Goal: Transaction & Acquisition: Purchase product/service

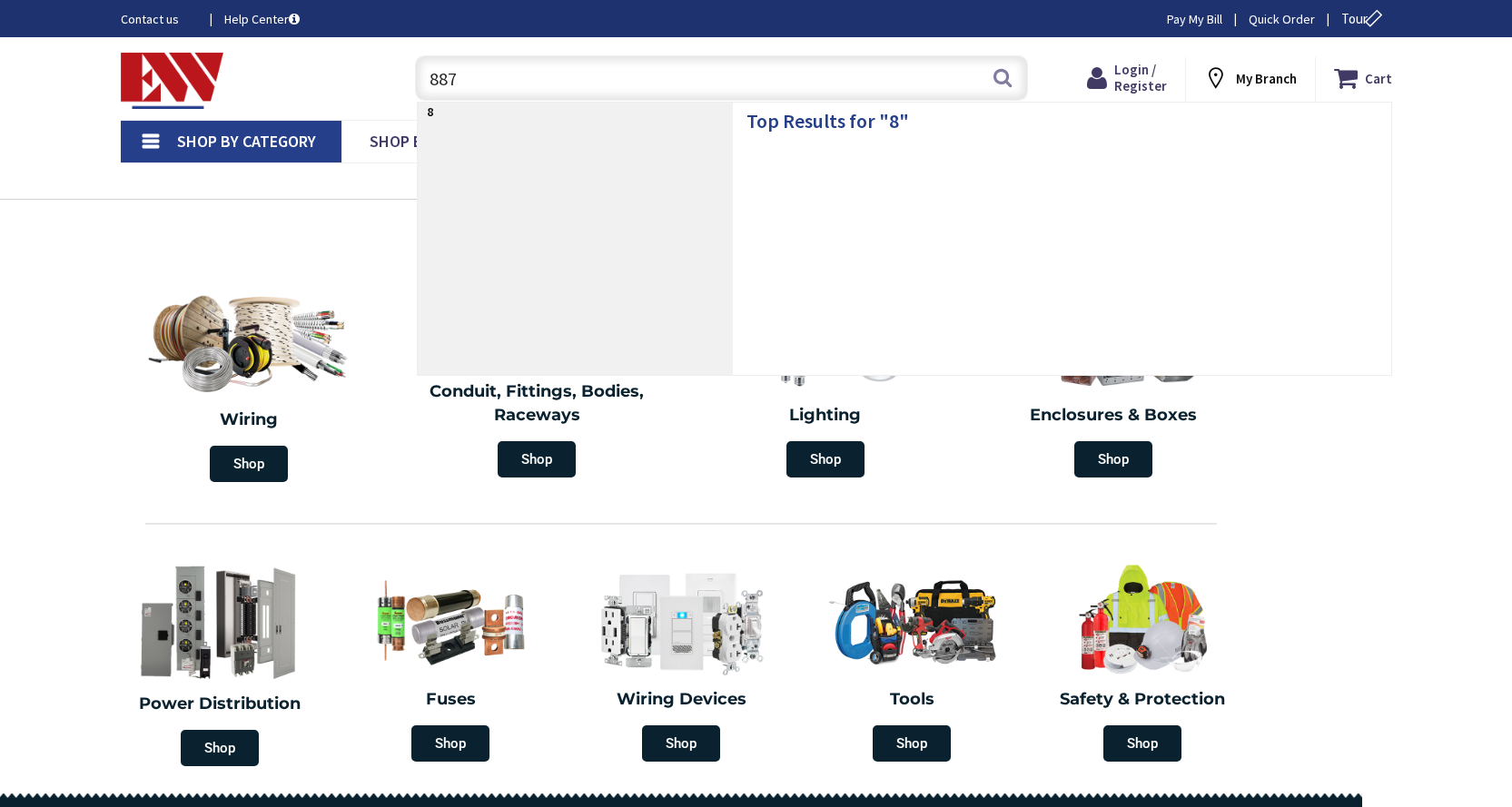
type input "8878"
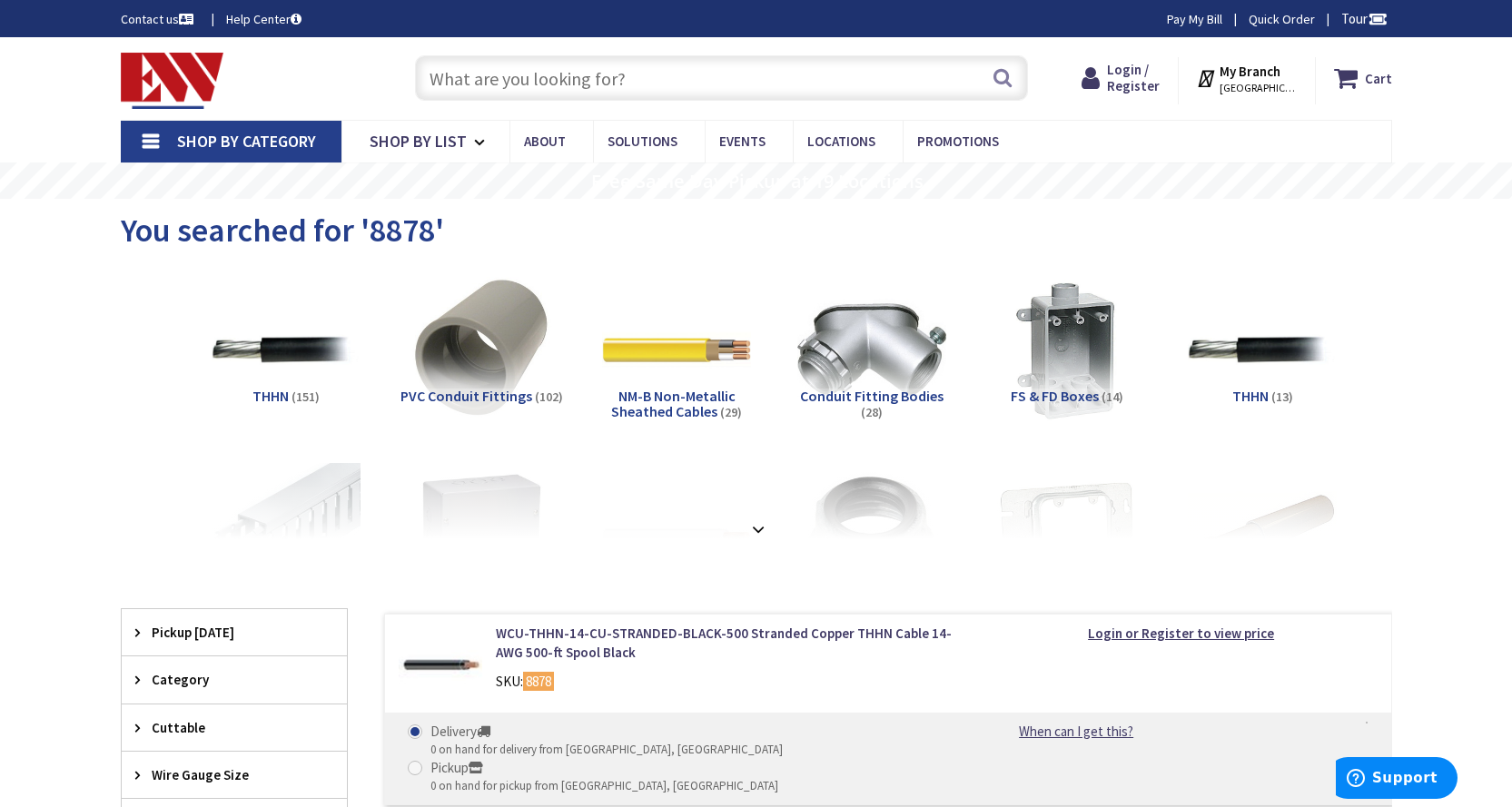
scroll to position [181, 0]
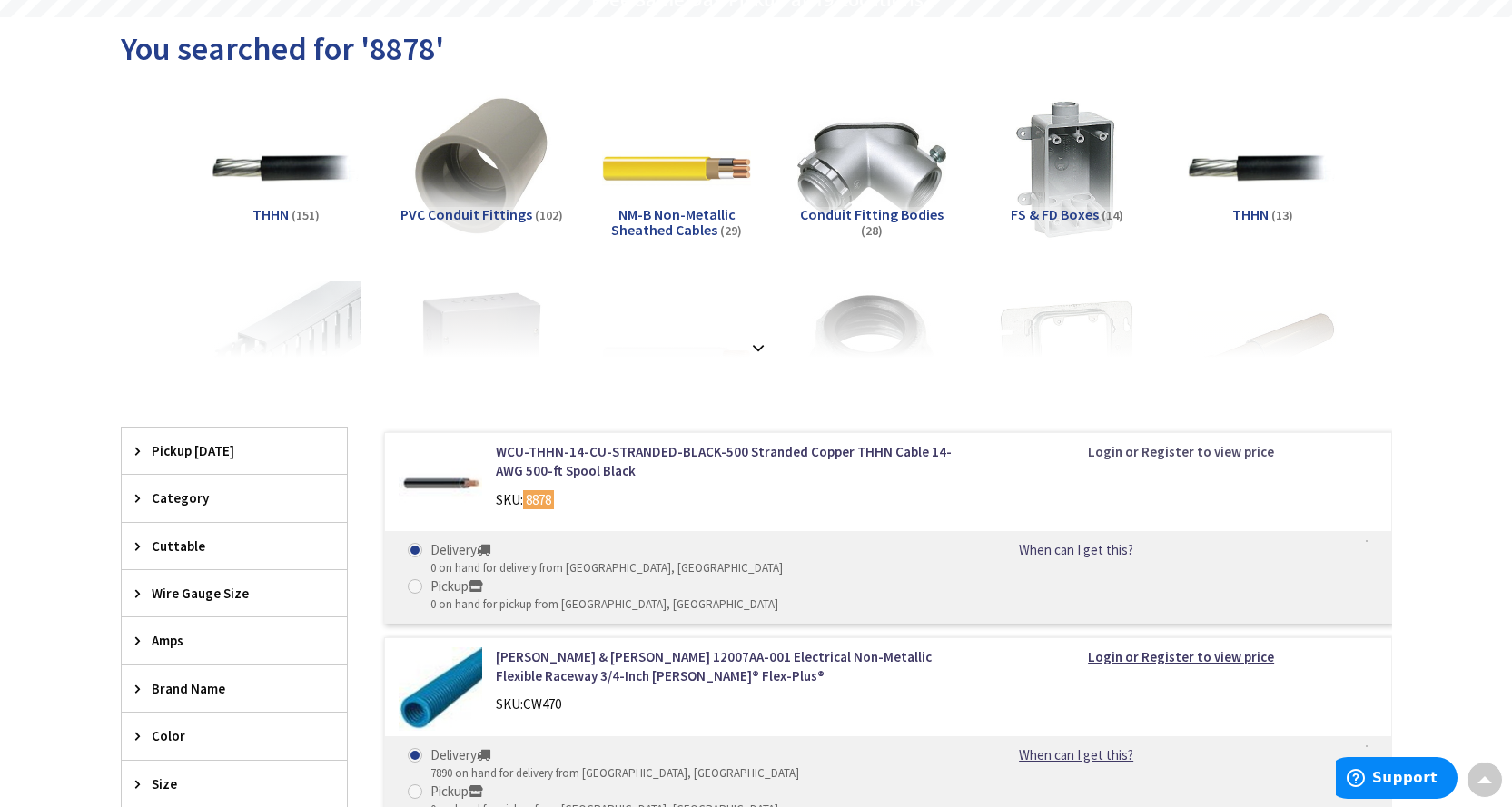
click at [1113, 450] on strong "Login or Register to view price" at bounding box center [1181, 452] width 186 height 17
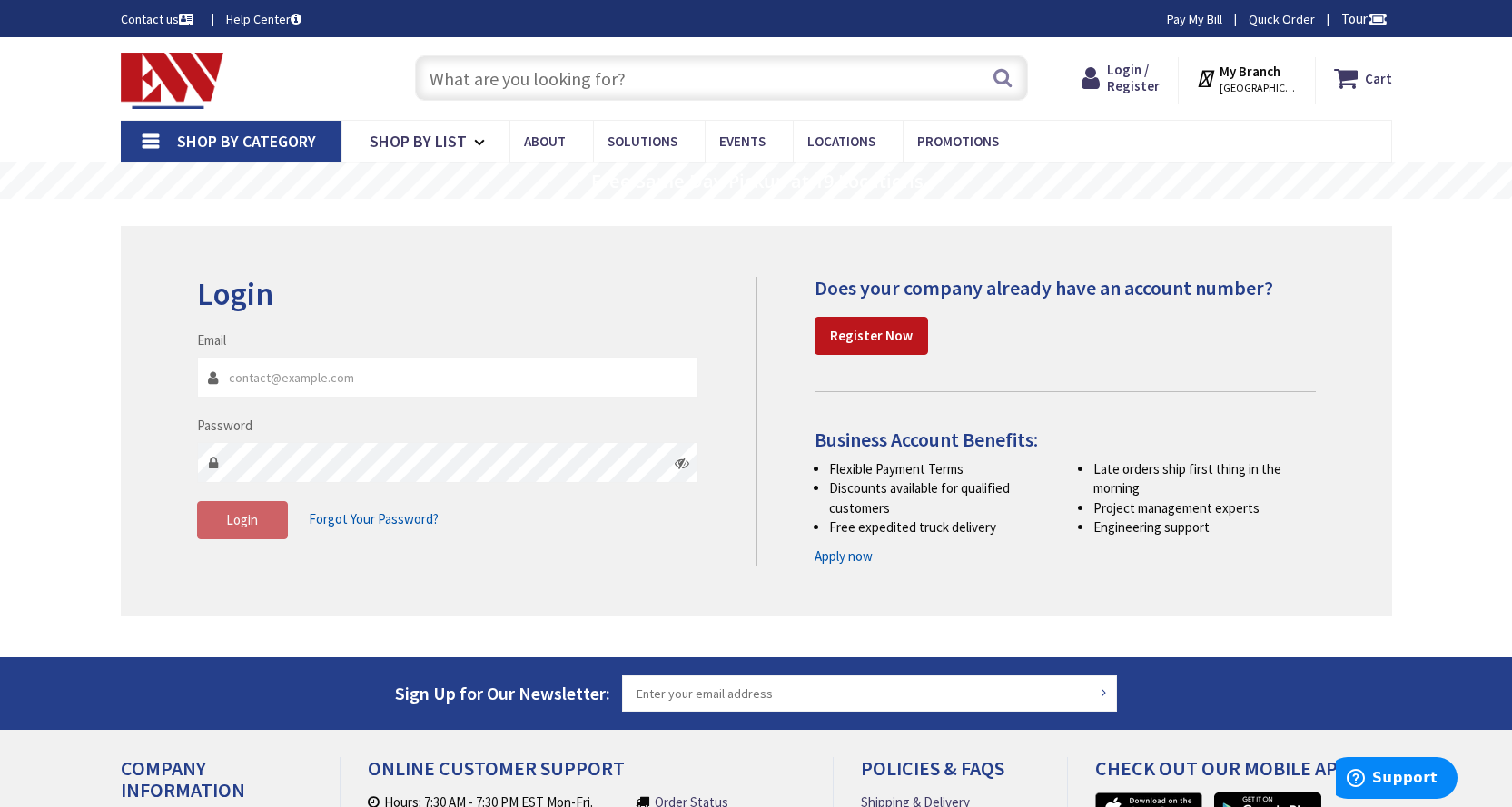
type input "Purchasing@lightstat.com"
click at [253, 521] on span "Login" at bounding box center [241, 520] width 32 height 17
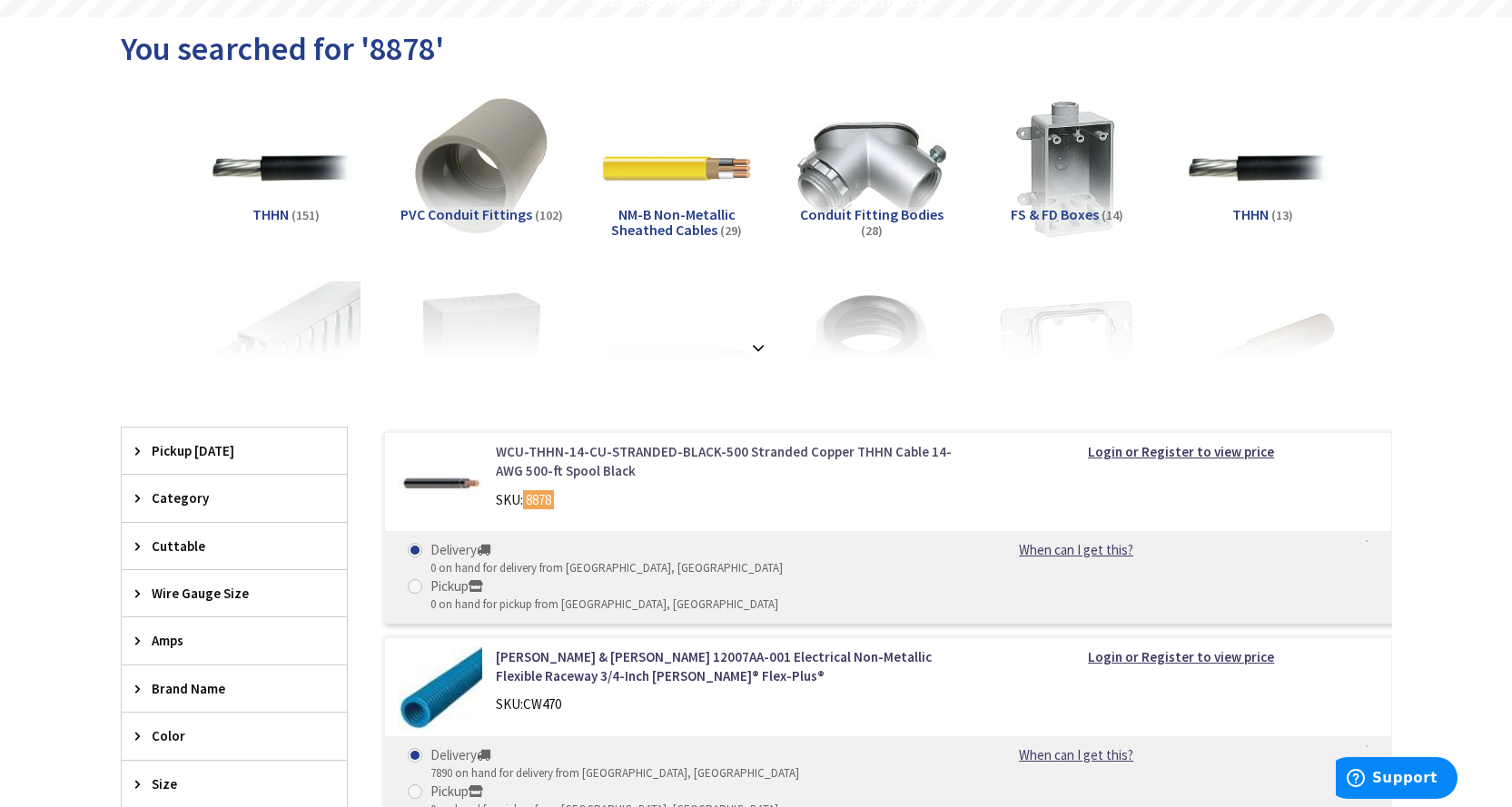
click at [599, 450] on link "WCU-THHN-14-CU-STRANDED-BLACK-500 Stranded Copper THHN Cable 14-AWG 500-ft Spoo…" at bounding box center [726, 462] width 463 height 39
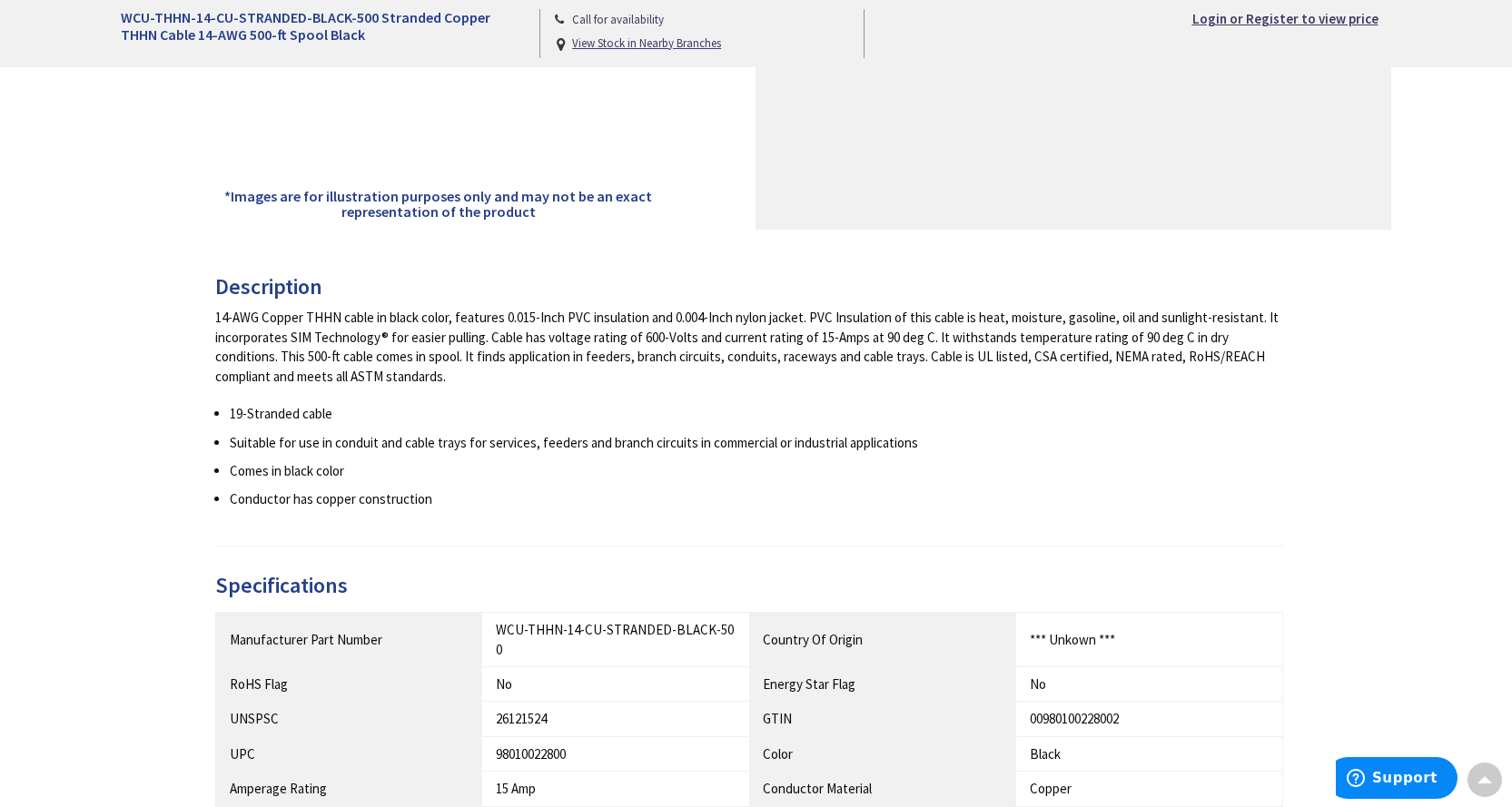
scroll to position [726, 0]
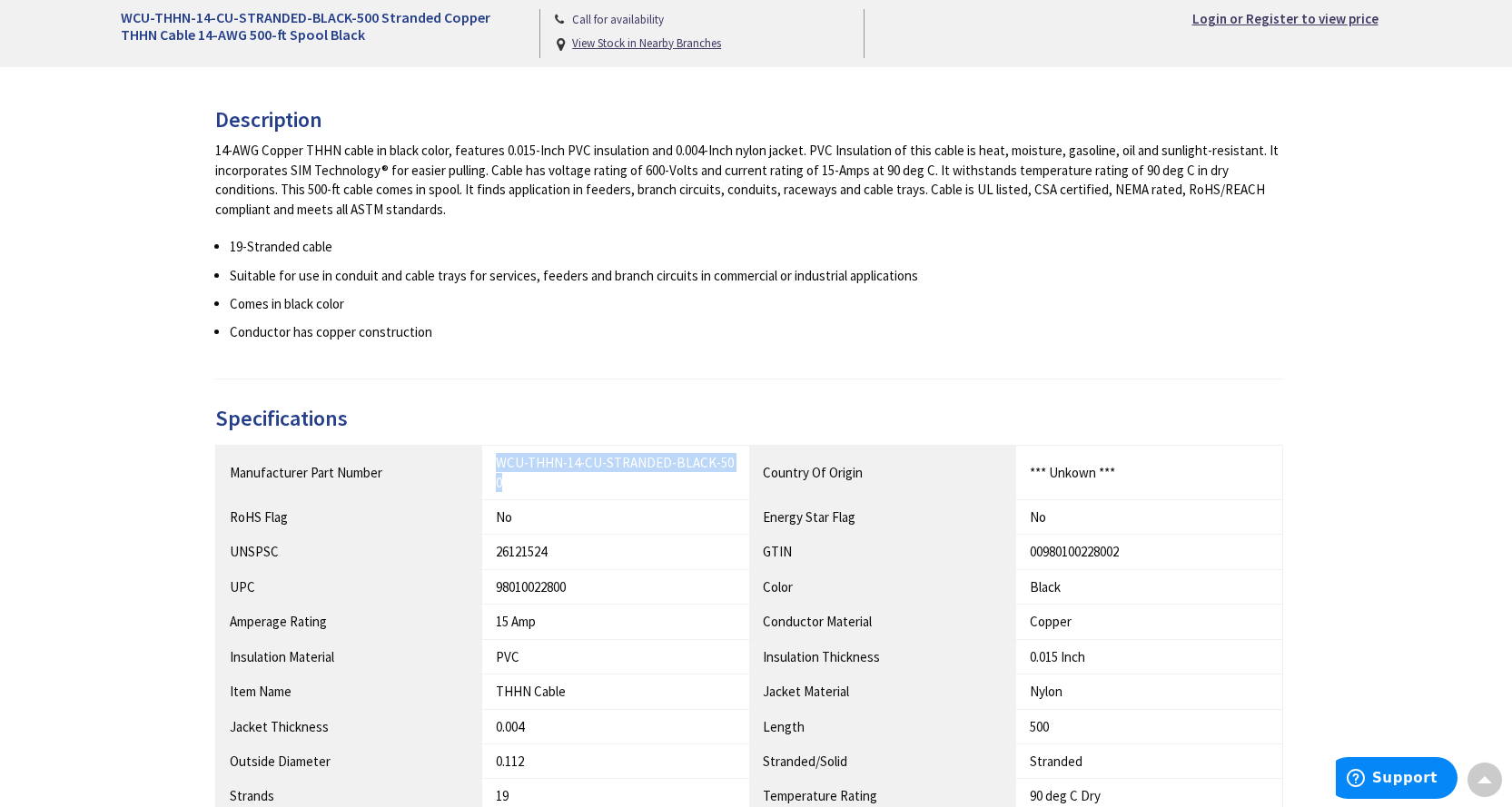
drag, startPoint x: 496, startPoint y: 466, endPoint x: 732, endPoint y: 473, distance: 236.1
click at [732, 473] on td "WCU-THHN-14-CU-STRANDED-BLACK-500" at bounding box center [615, 473] width 267 height 54
copy div "WCU-THHN-14-CU-STRANDED-BLACK-500"
click at [669, 405] on div "Description 14-AWG Copper THHN cable in black color, features 0.015-Inch PVC in…" at bounding box center [756, 641] width 1082 height 1067
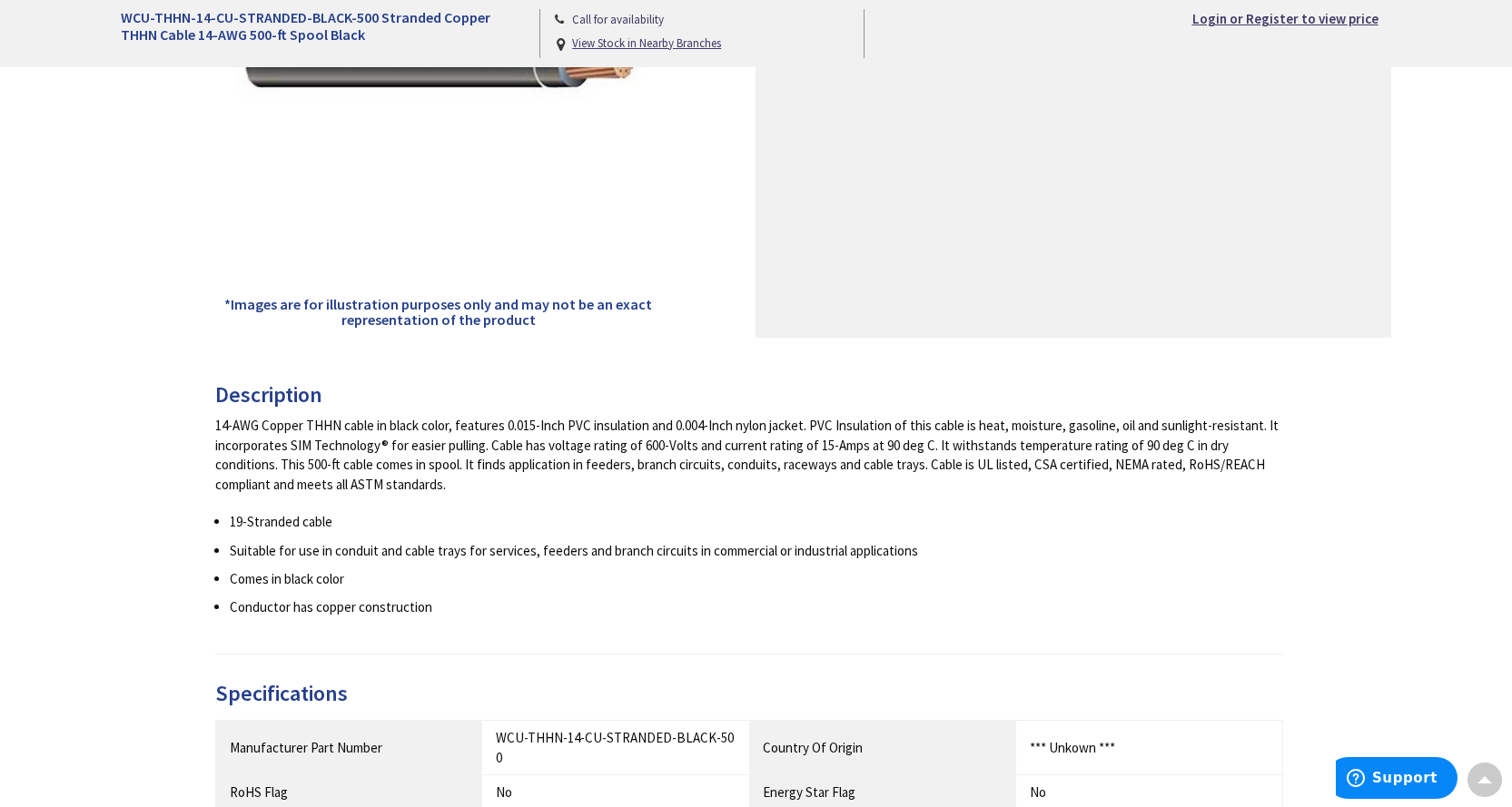
scroll to position [0, 0]
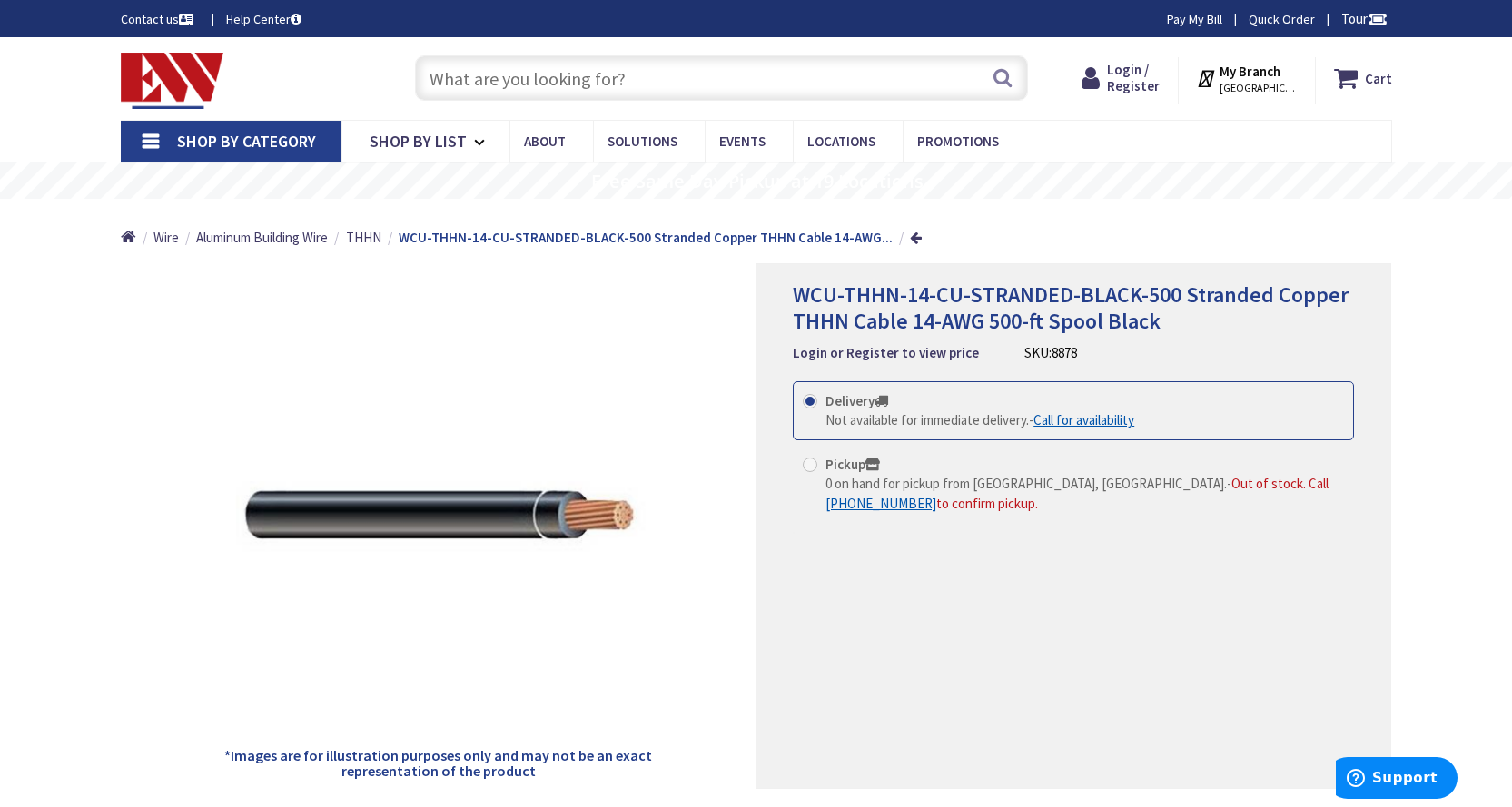
click at [587, 84] on input "text" at bounding box center [722, 78] width 613 height 46
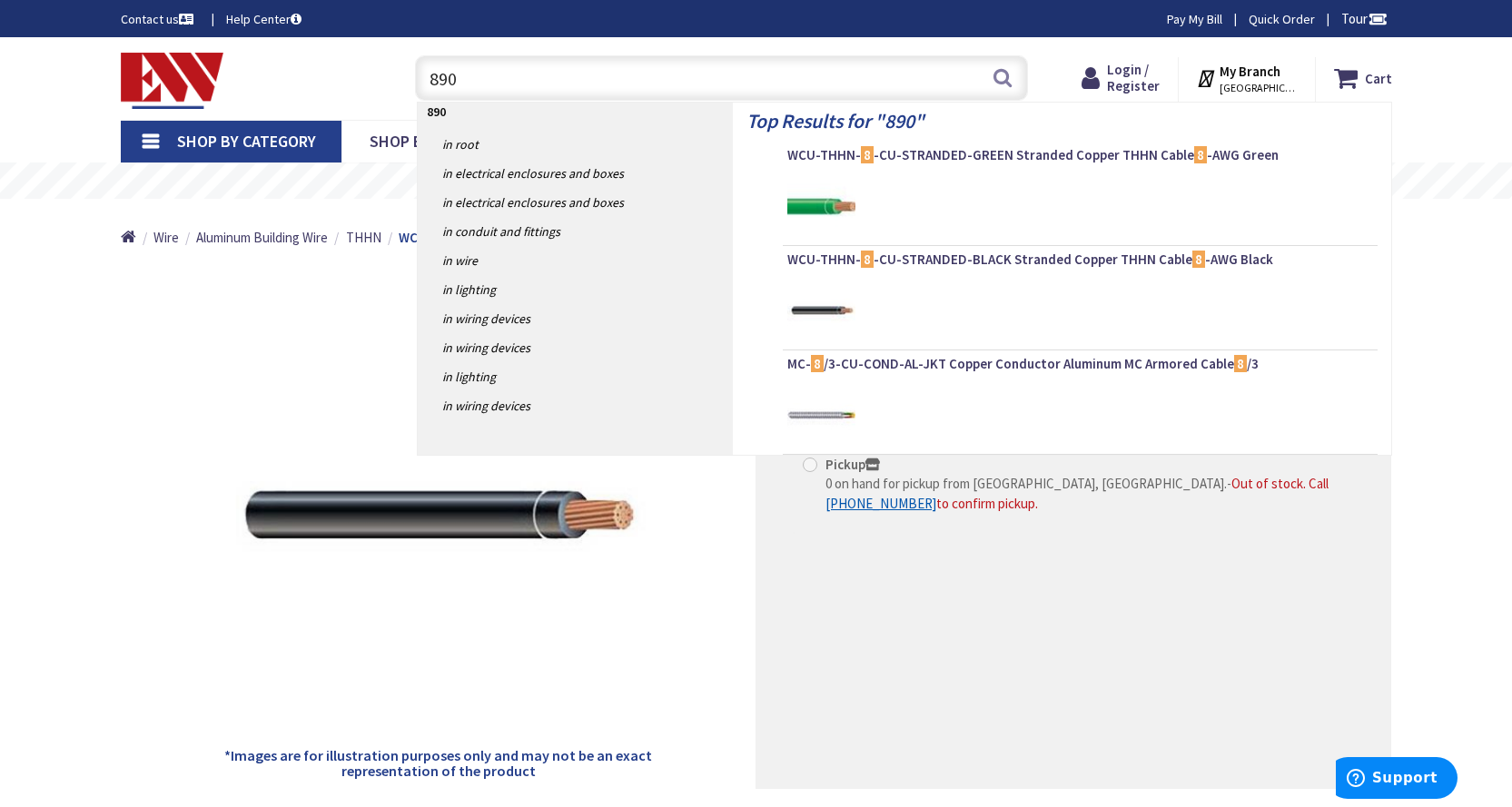
type input "8909"
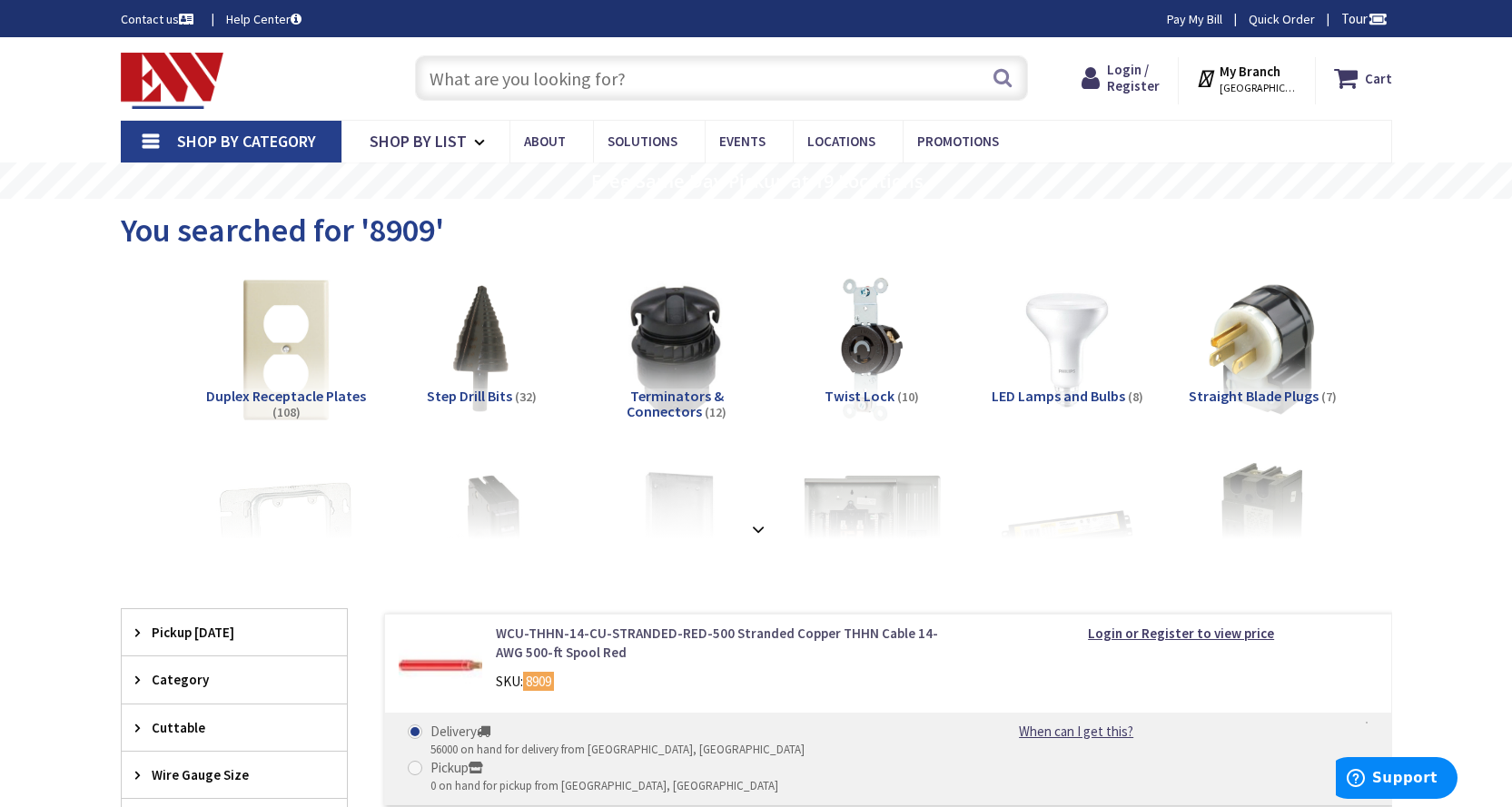
click at [621, 632] on link "WCU-THHN-14-CU-STRANDED-RED-500 Stranded Copper THHN Cable 14-AWG 500-ft Spool …" at bounding box center [726, 643] width 463 height 39
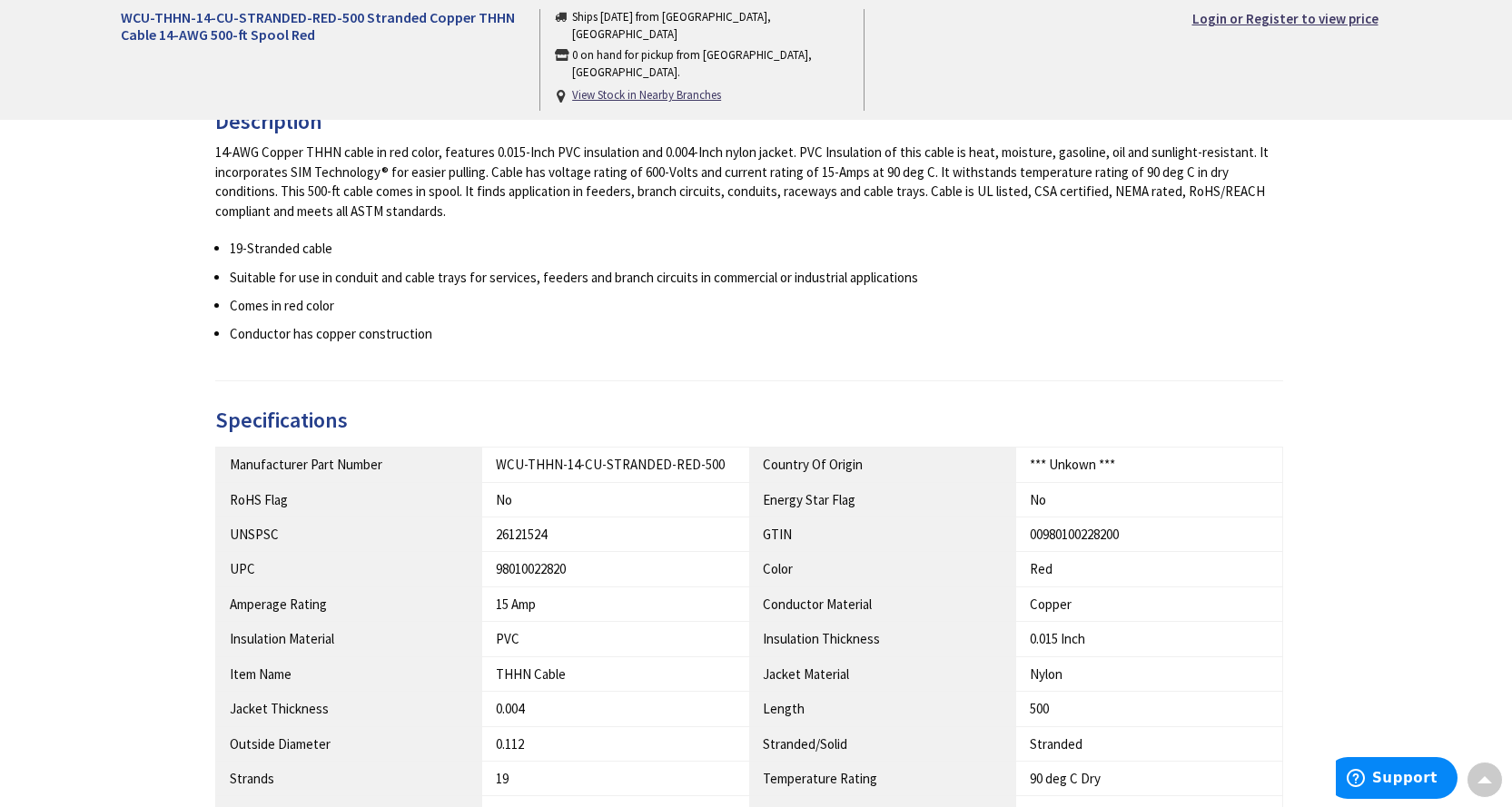
scroll to position [726, 0]
drag, startPoint x: 497, startPoint y: 464, endPoint x: 716, endPoint y: 465, distance: 219.0
click at [716, 465] on div "WCU-THHN-14-CU-STRANDED-RED-500" at bounding box center [615, 463] width 240 height 19
copy div "WCU-THHN-14-CU-STRANDED-RED-500"
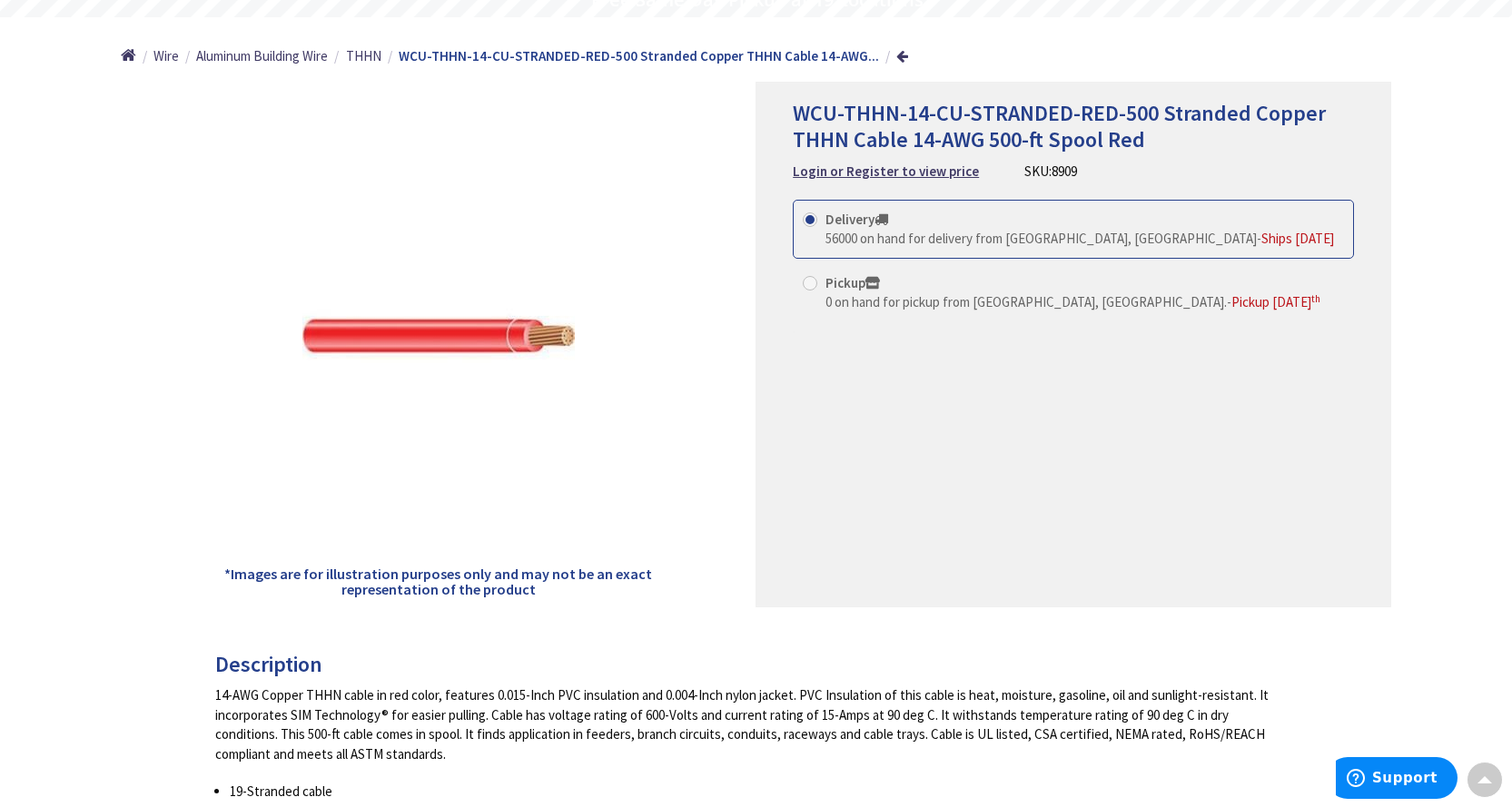
scroll to position [0, 0]
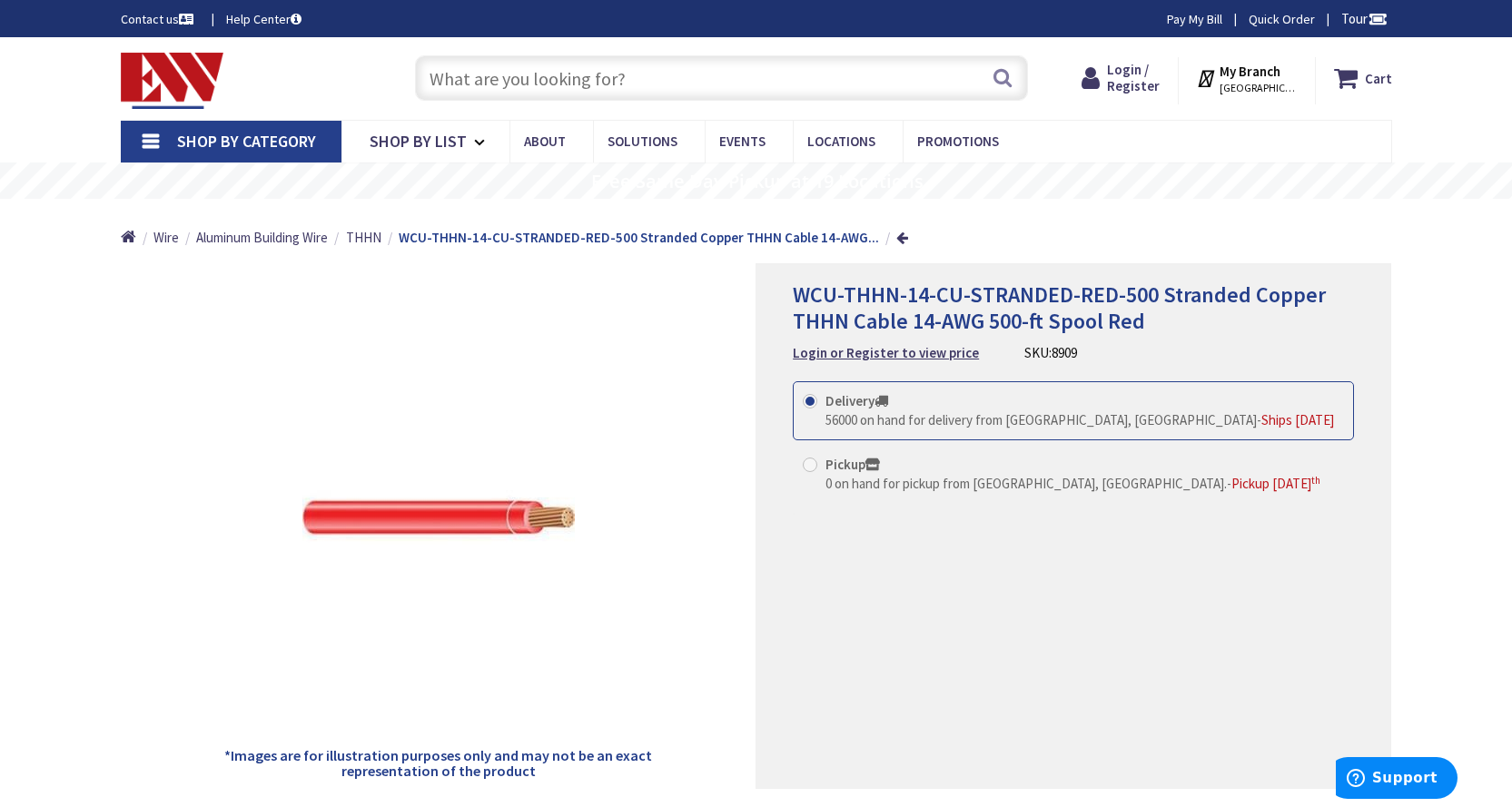
click at [605, 81] on input "text" at bounding box center [722, 78] width 613 height 46
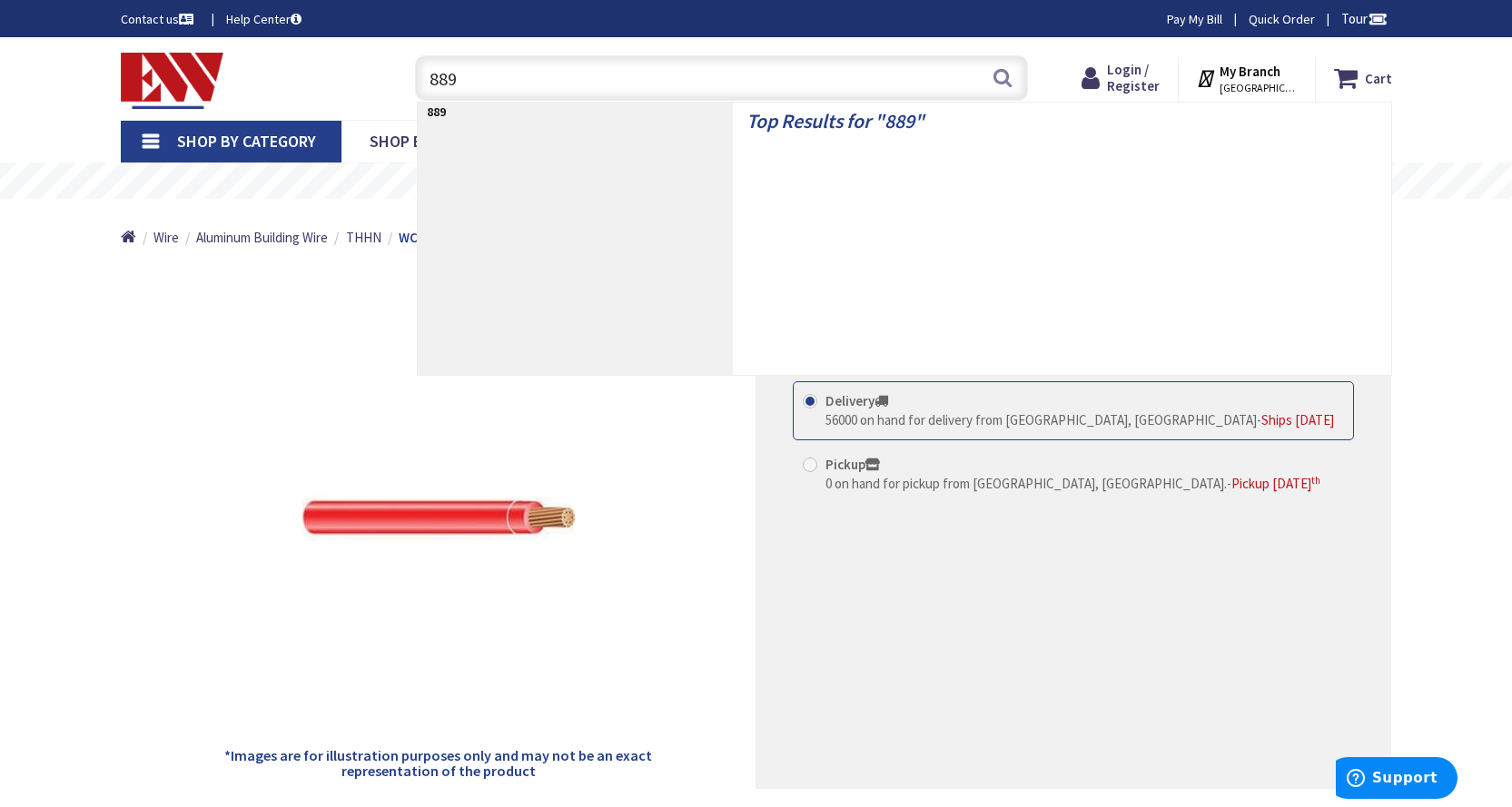
type input "8894"
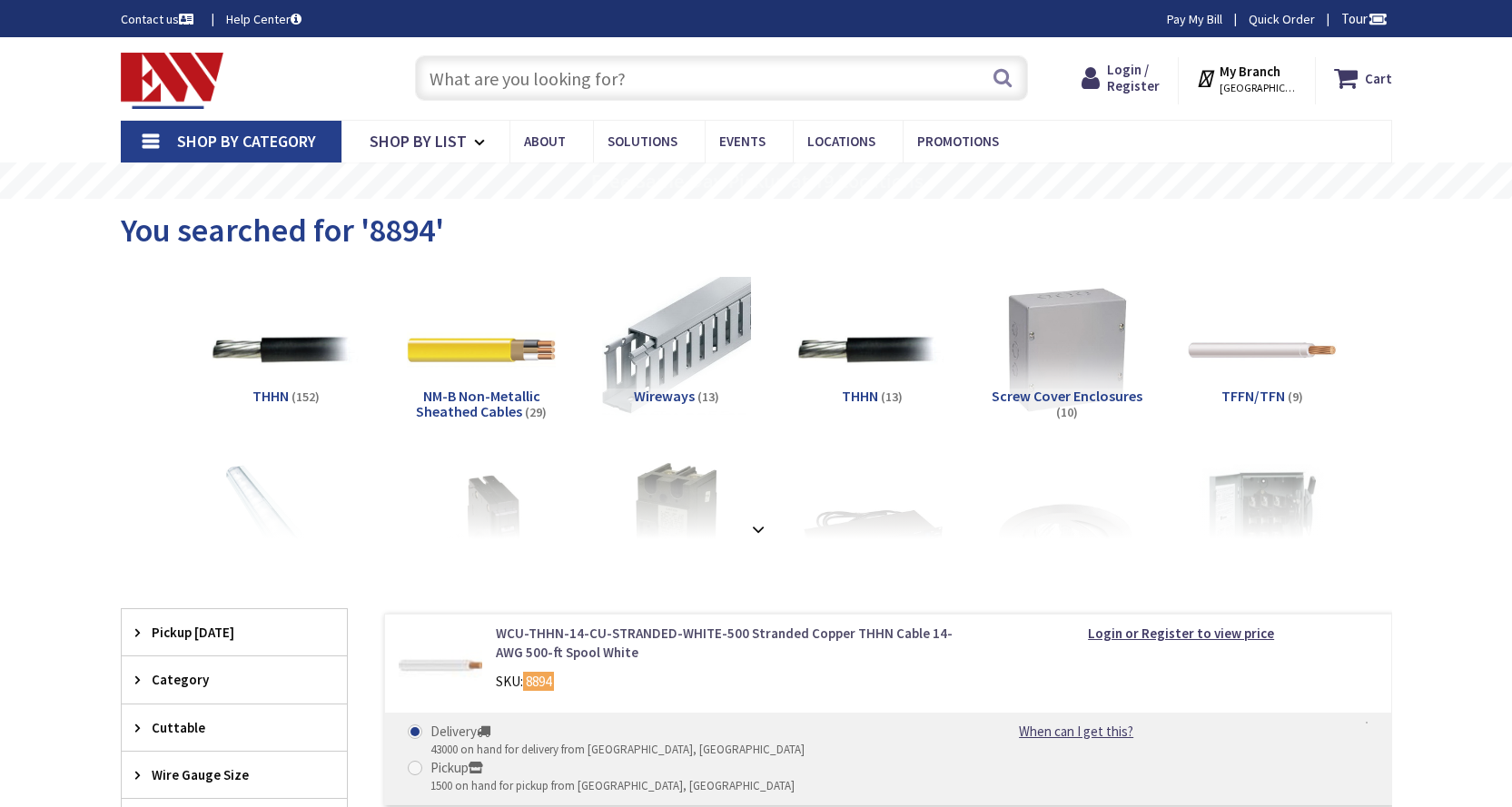
click at [569, 624] on link "WCU-THHN-14-CU-STRANDED-WHITE-500 Stranded Copper THHN Cable 14-AWG 500-ft Spoo…" at bounding box center [726, 643] width 463 height 39
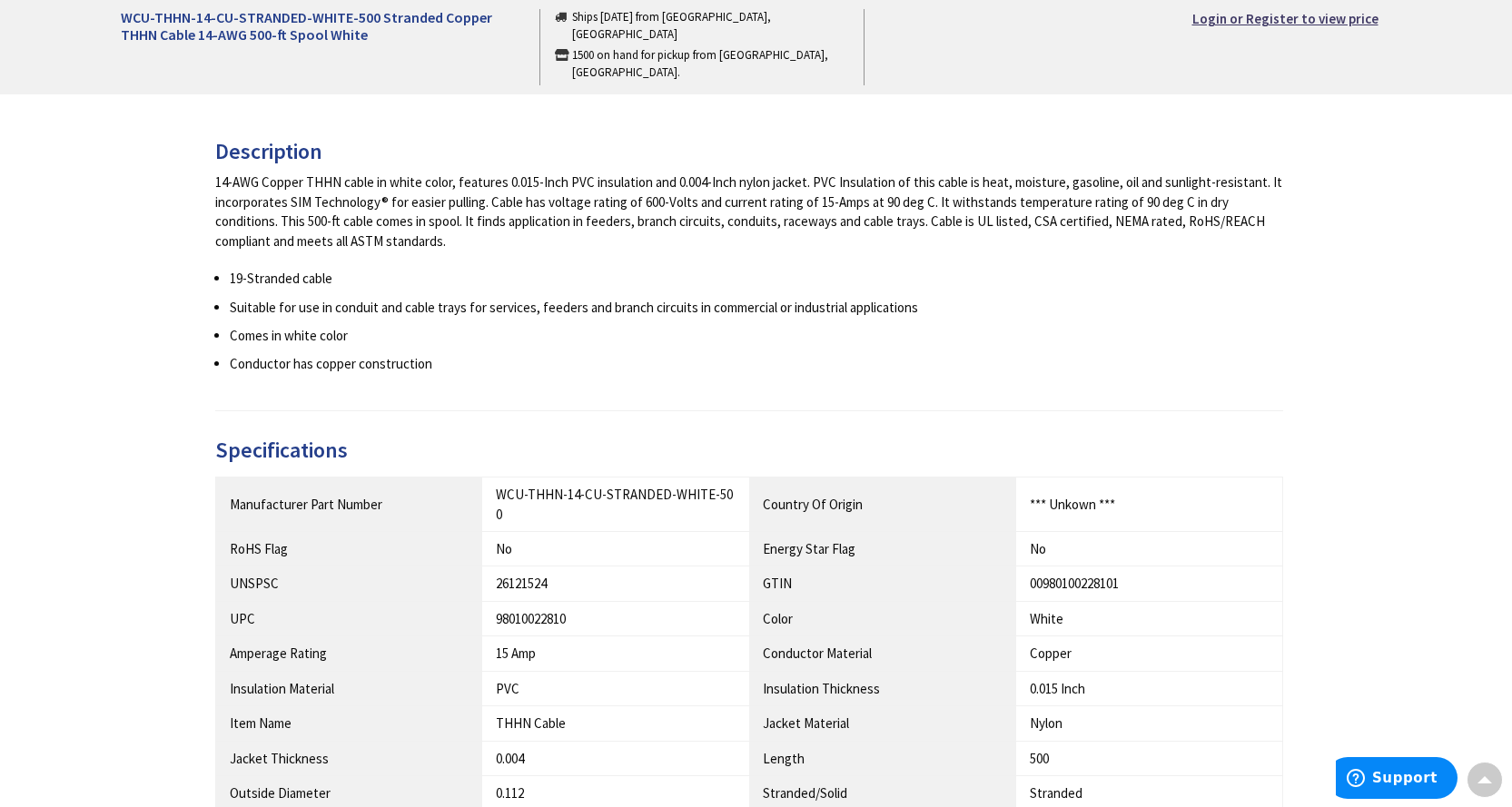
scroll to position [726, 0]
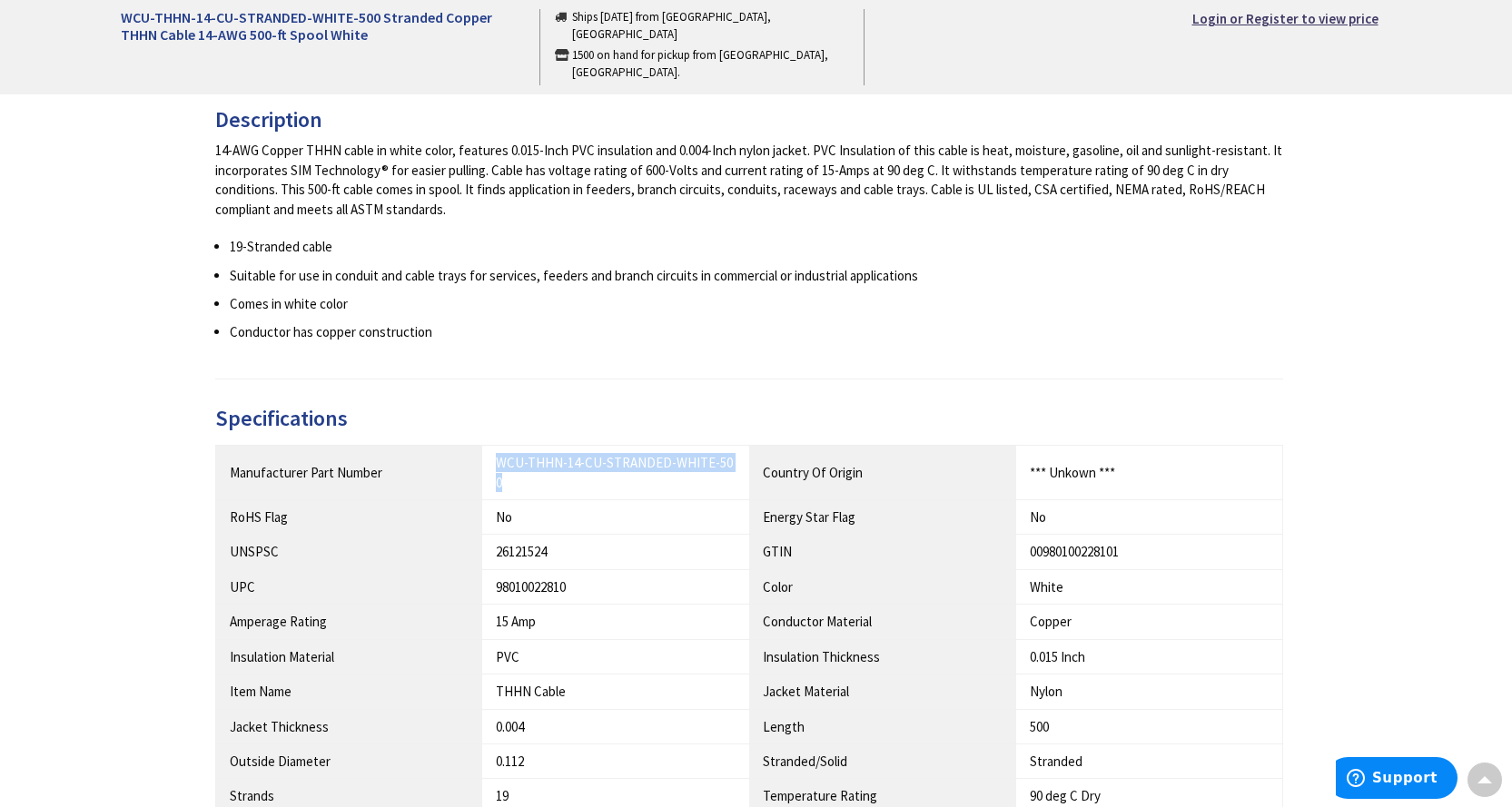
drag, startPoint x: 499, startPoint y: 467, endPoint x: 734, endPoint y: 463, distance: 235.0
click at [734, 463] on div "WCU-THHN-14-CU-STRANDED-WHITE-500" at bounding box center [615, 472] width 240 height 39
copy div "WCU-THHN-14-CU-STRANDED-WHITE-500"
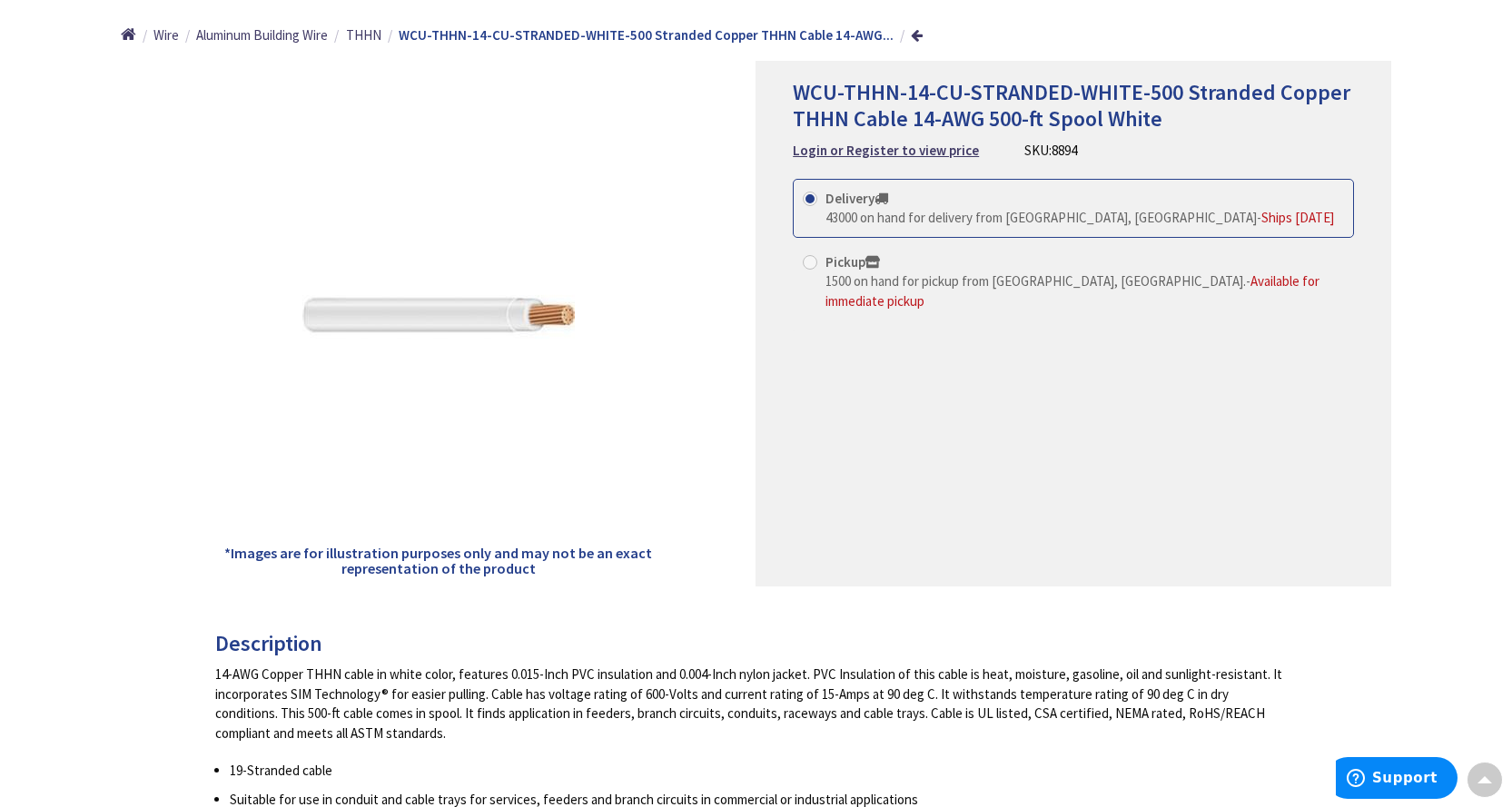
scroll to position [0, 0]
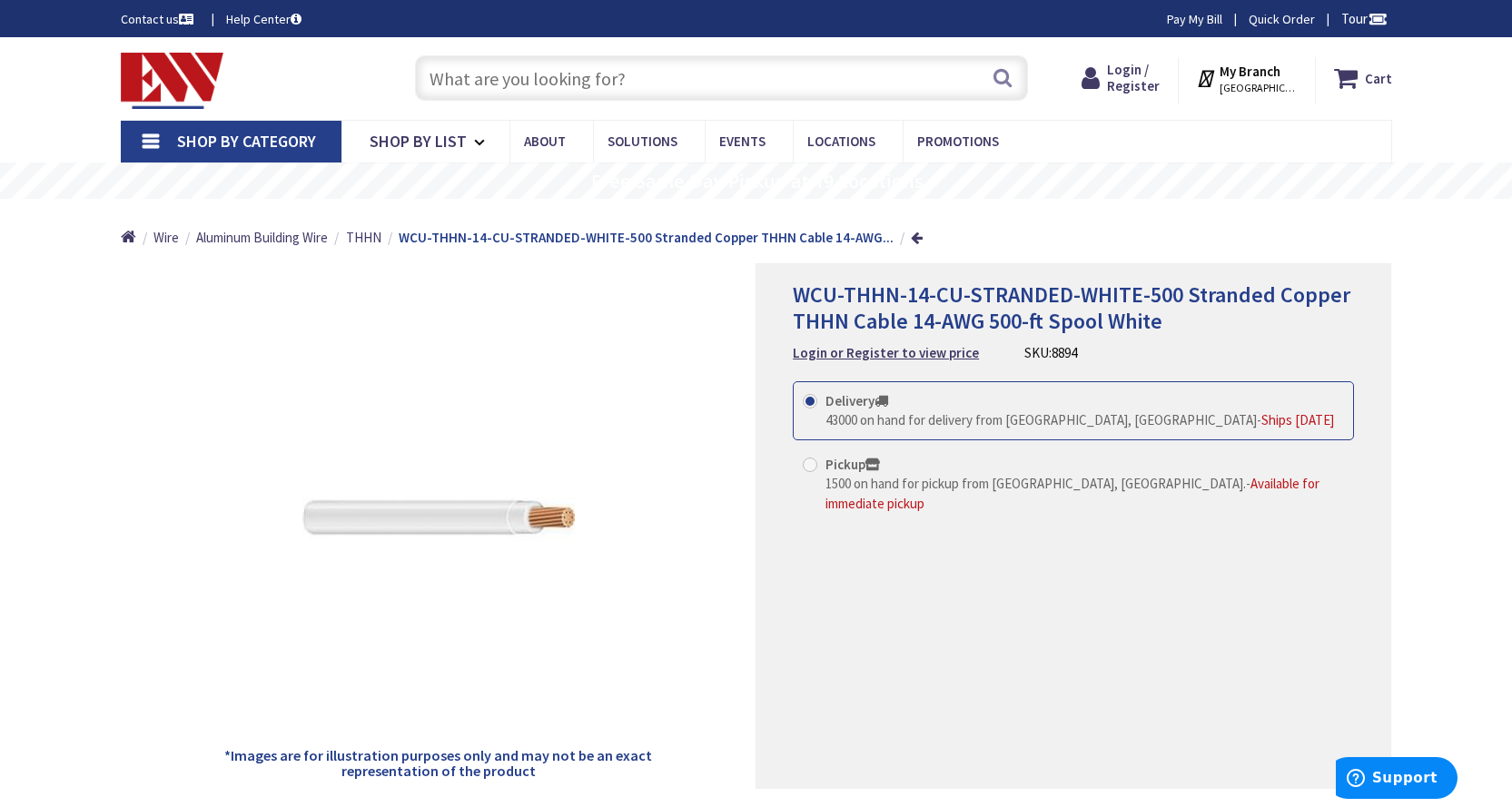
click at [602, 77] on input "text" at bounding box center [722, 78] width 613 height 46
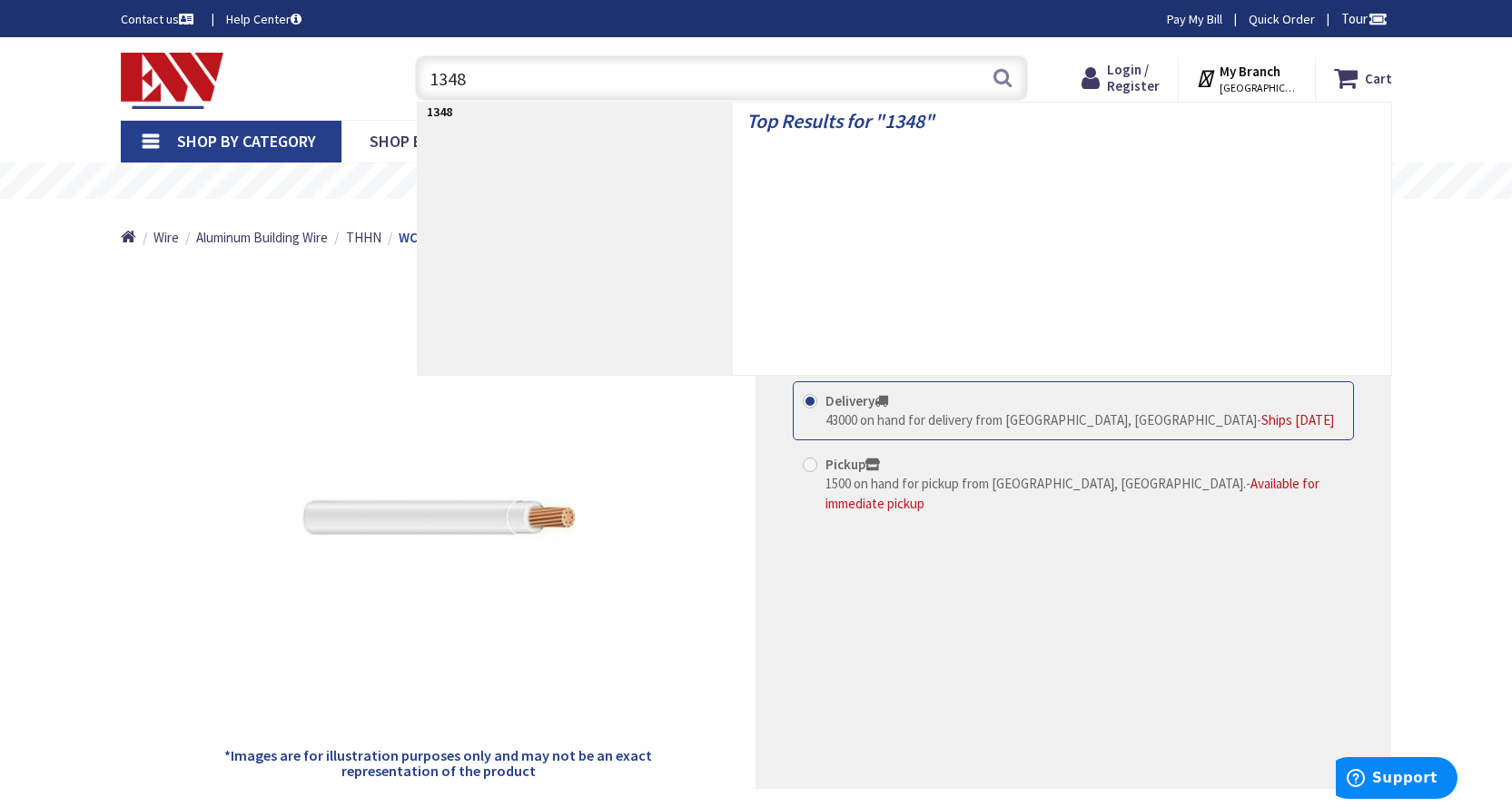
type input "13480"
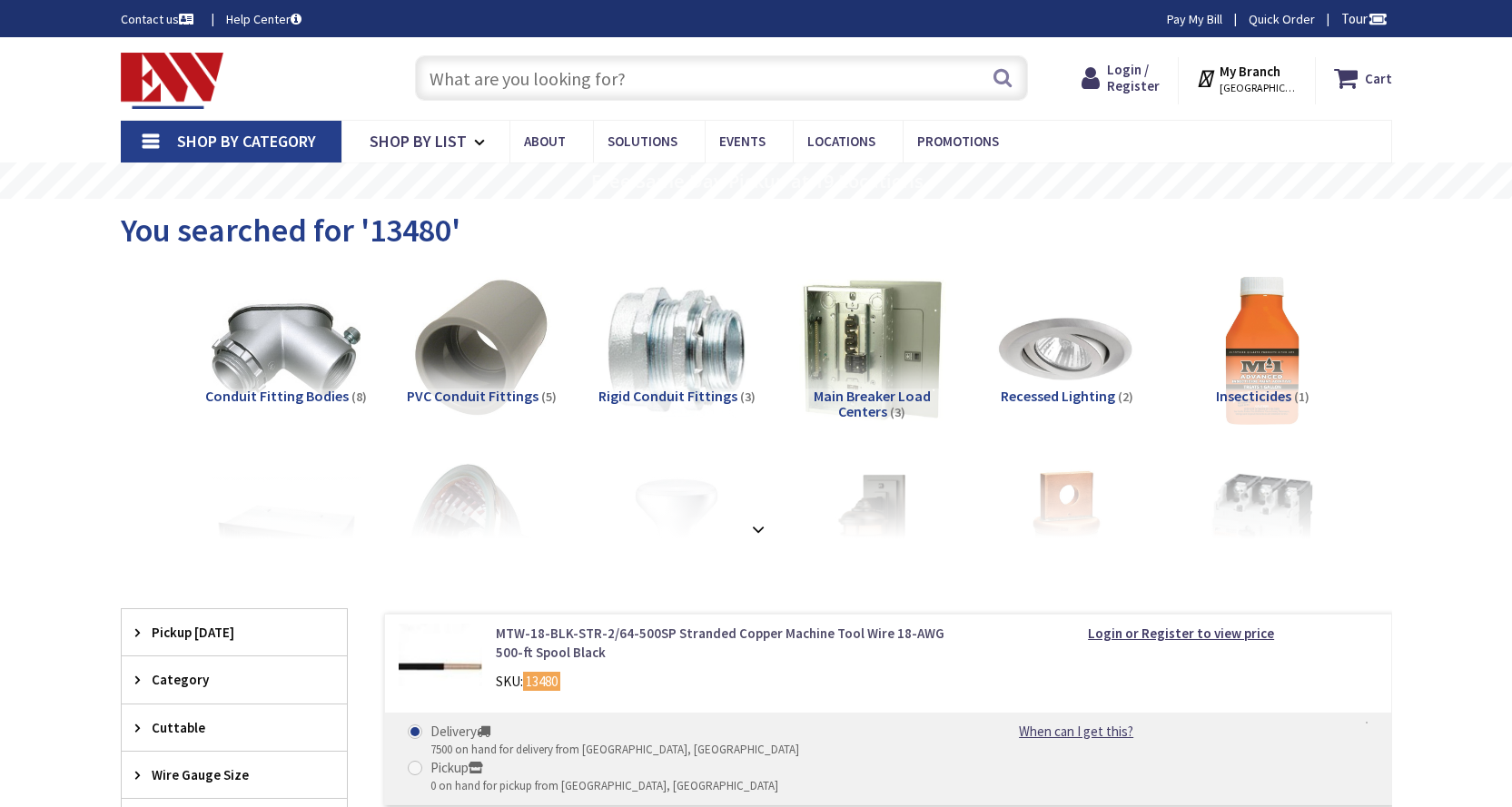
click at [639, 633] on link "MTW-18-BLK-STR-2/64-500SP Stranded Copper Machine Tool Wire 18-AWG 500-ft Spool…" at bounding box center [726, 643] width 463 height 39
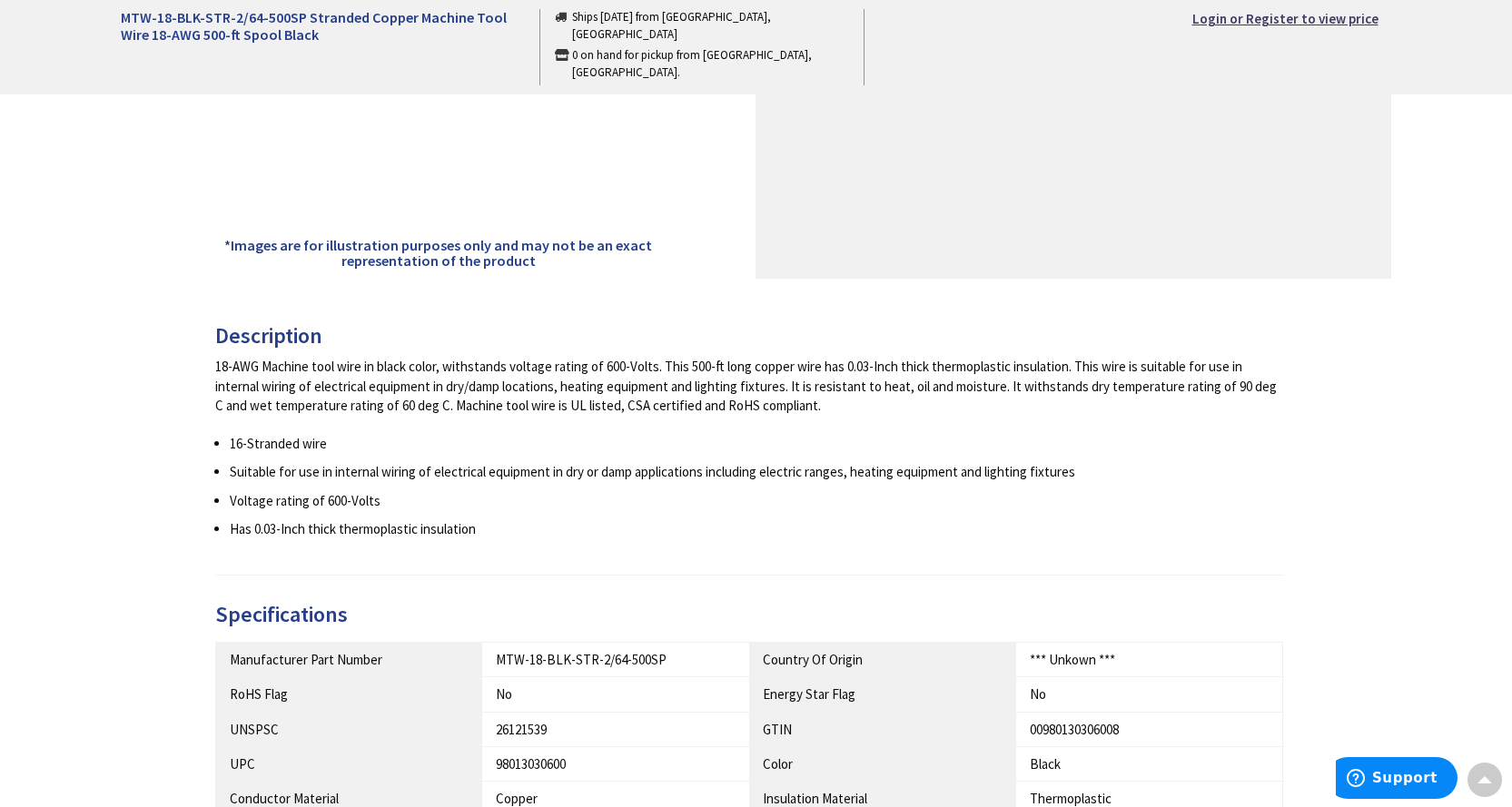
scroll to position [545, 0]
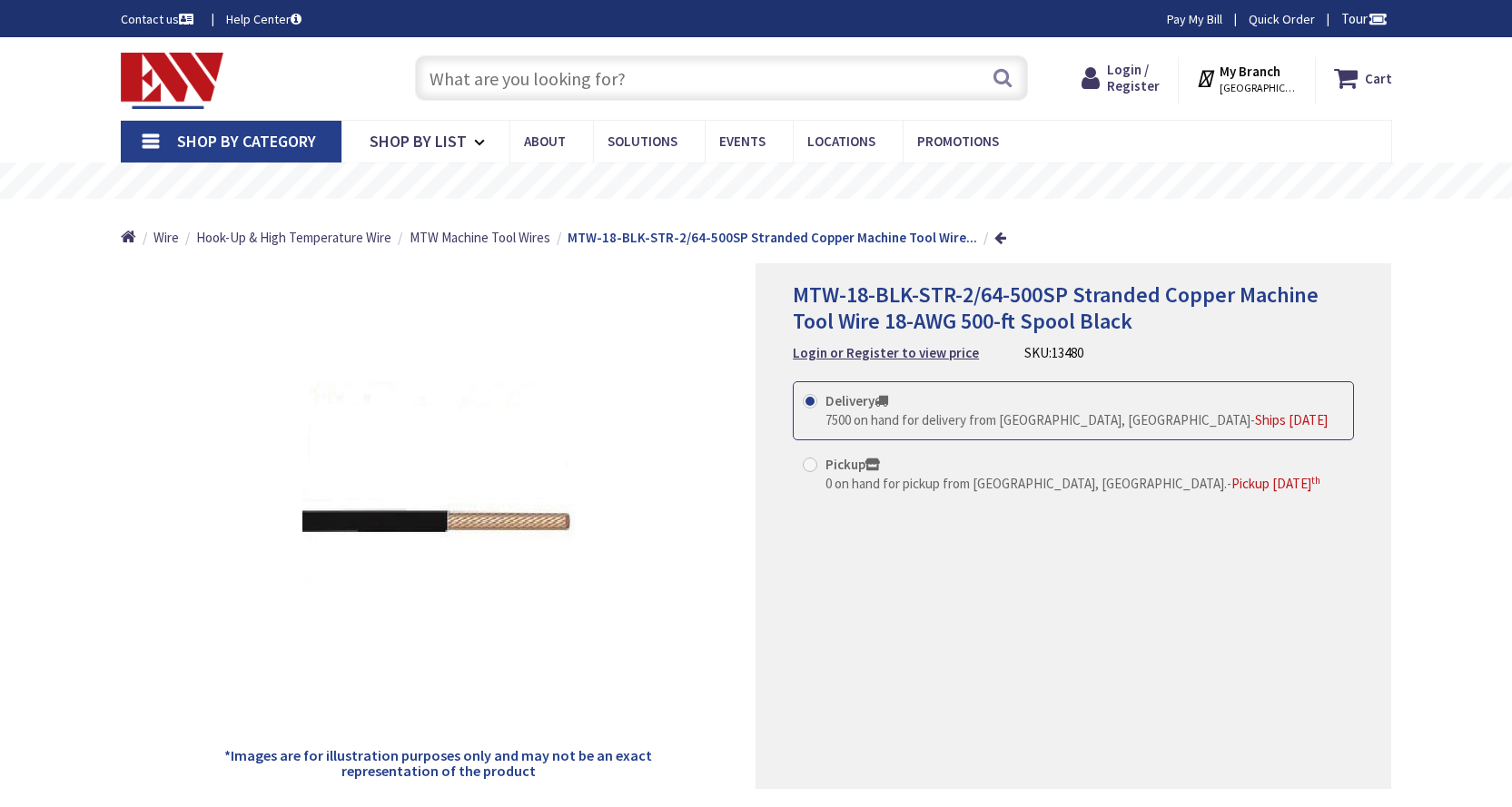
click at [510, 82] on input "text" at bounding box center [722, 78] width 613 height 46
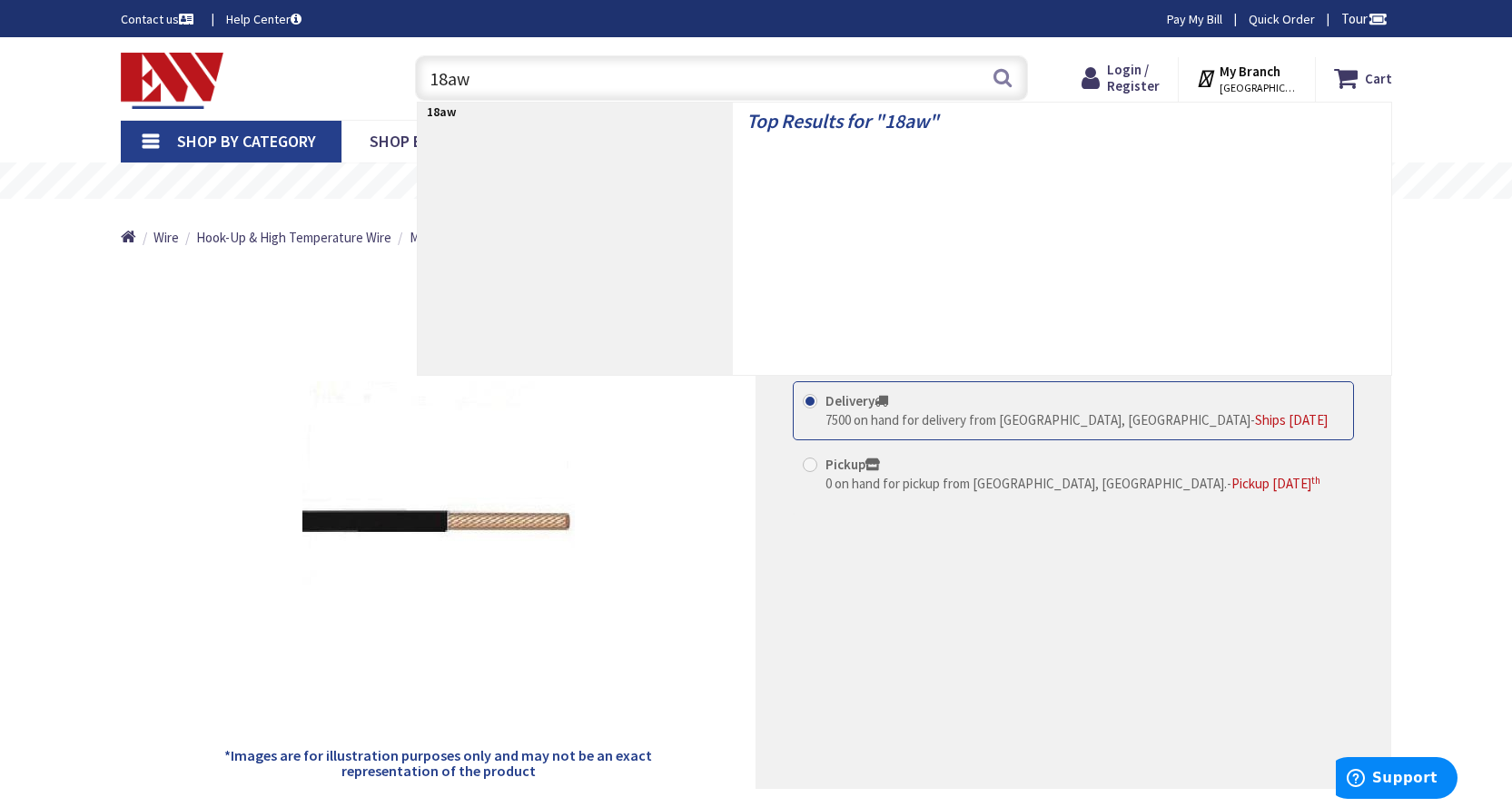
type input "18awg"
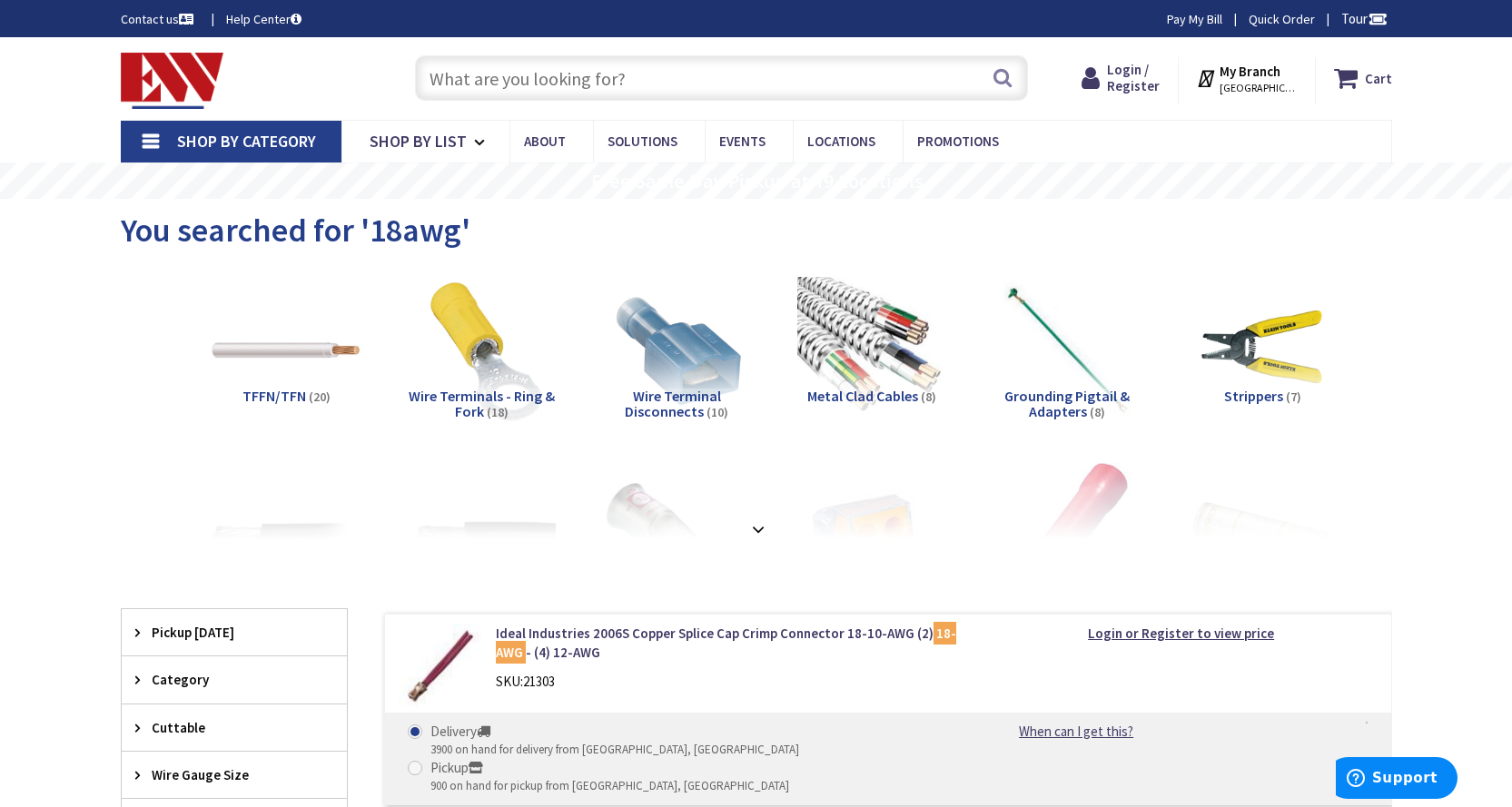
click at [609, 71] on input "text" at bounding box center [722, 78] width 613 height 46
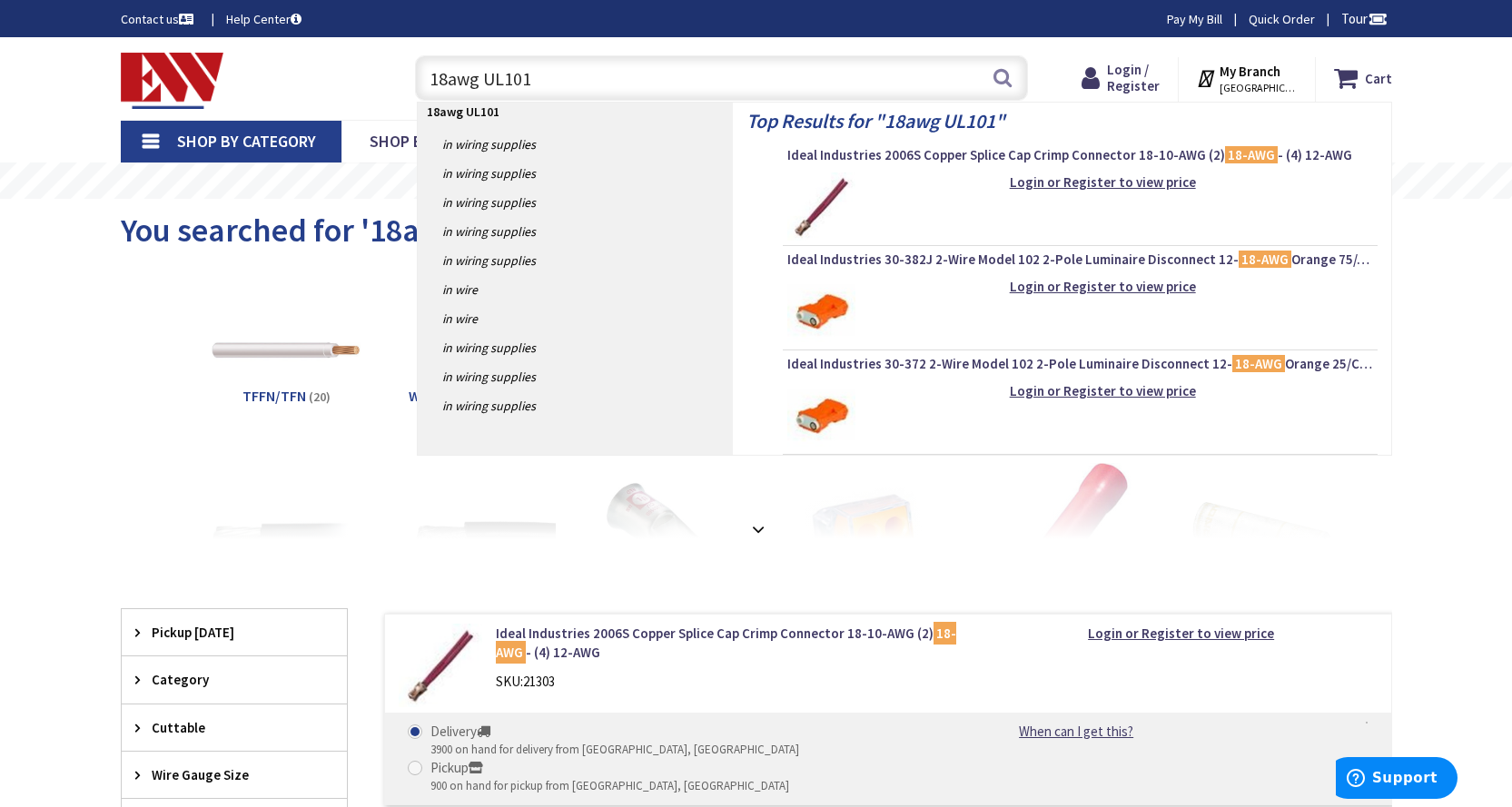
type input "18awg UL1015"
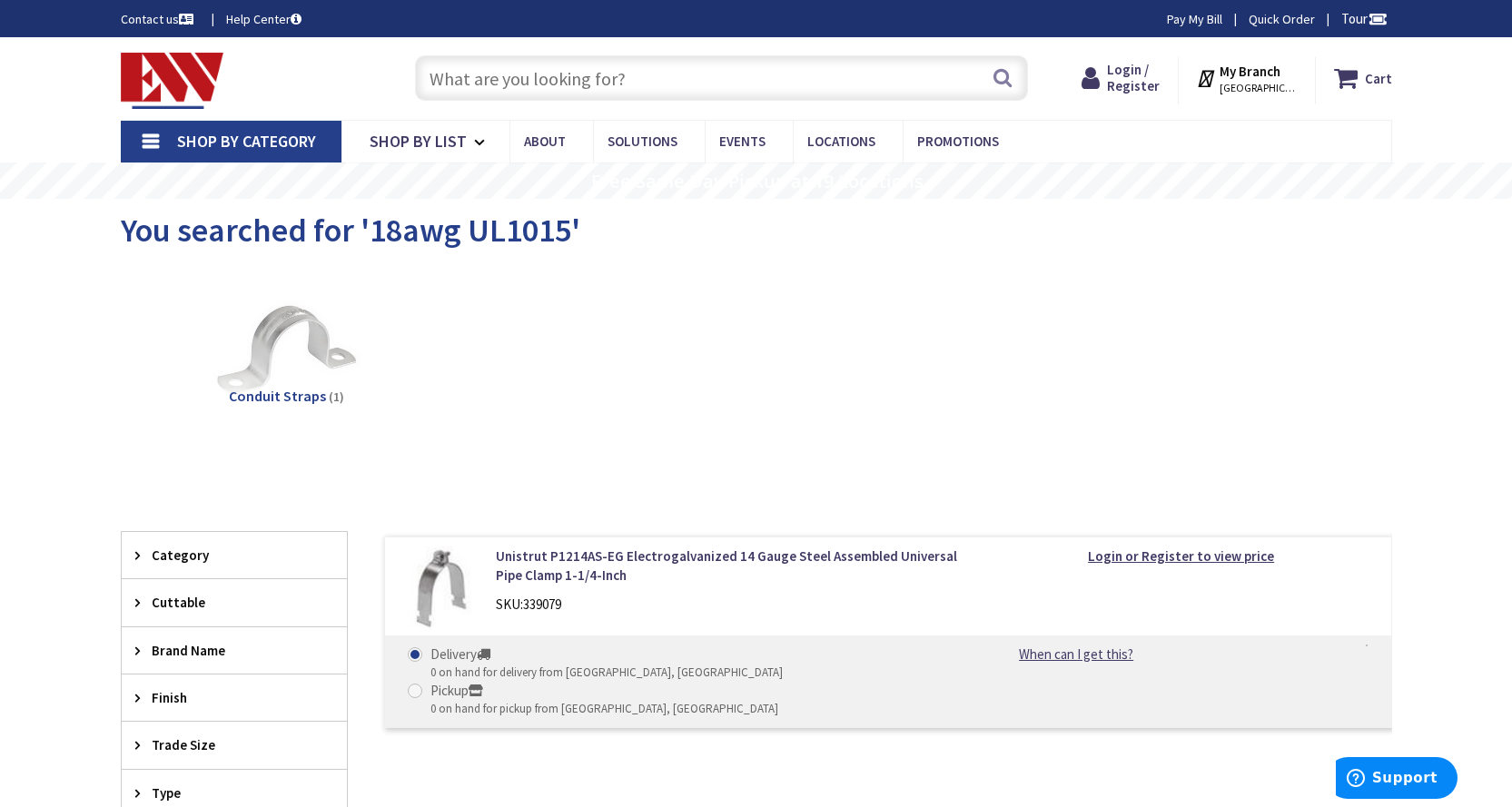
click at [563, 79] on input "text" at bounding box center [722, 78] width 613 height 46
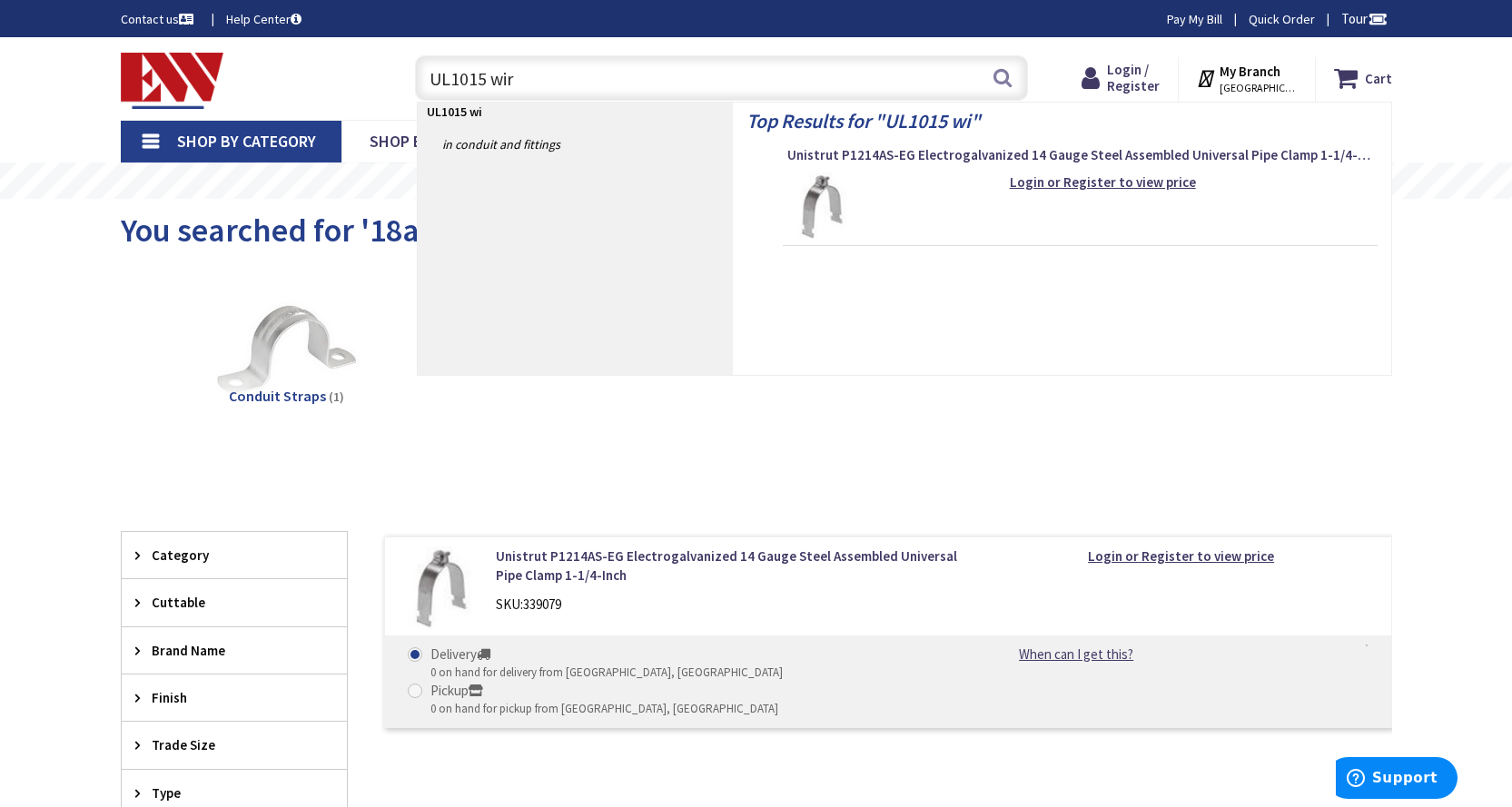
type input "UL1015 wire"
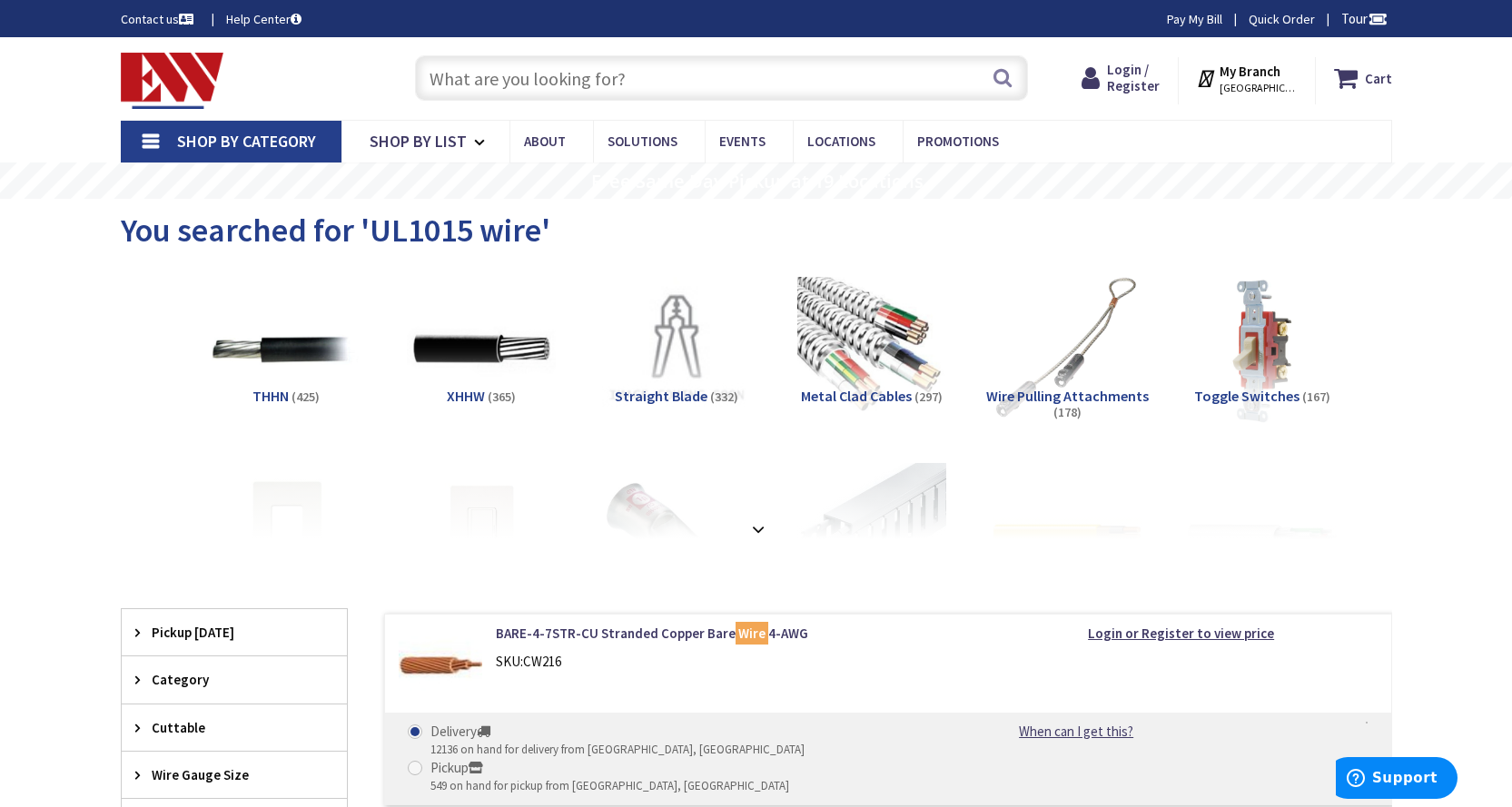
click at [511, 78] on input "text" at bounding box center [722, 78] width 613 height 46
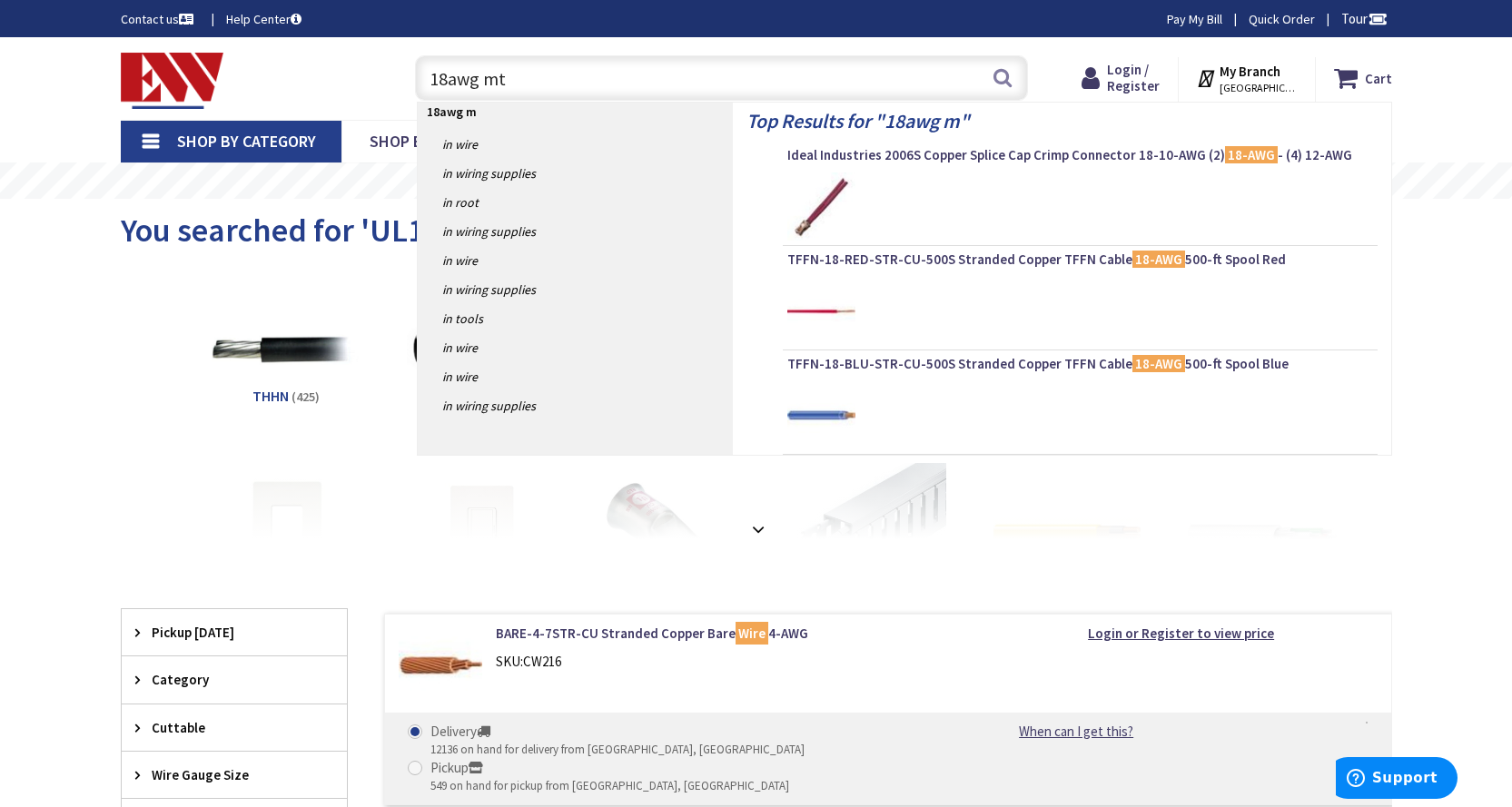
type input "18awg mtw"
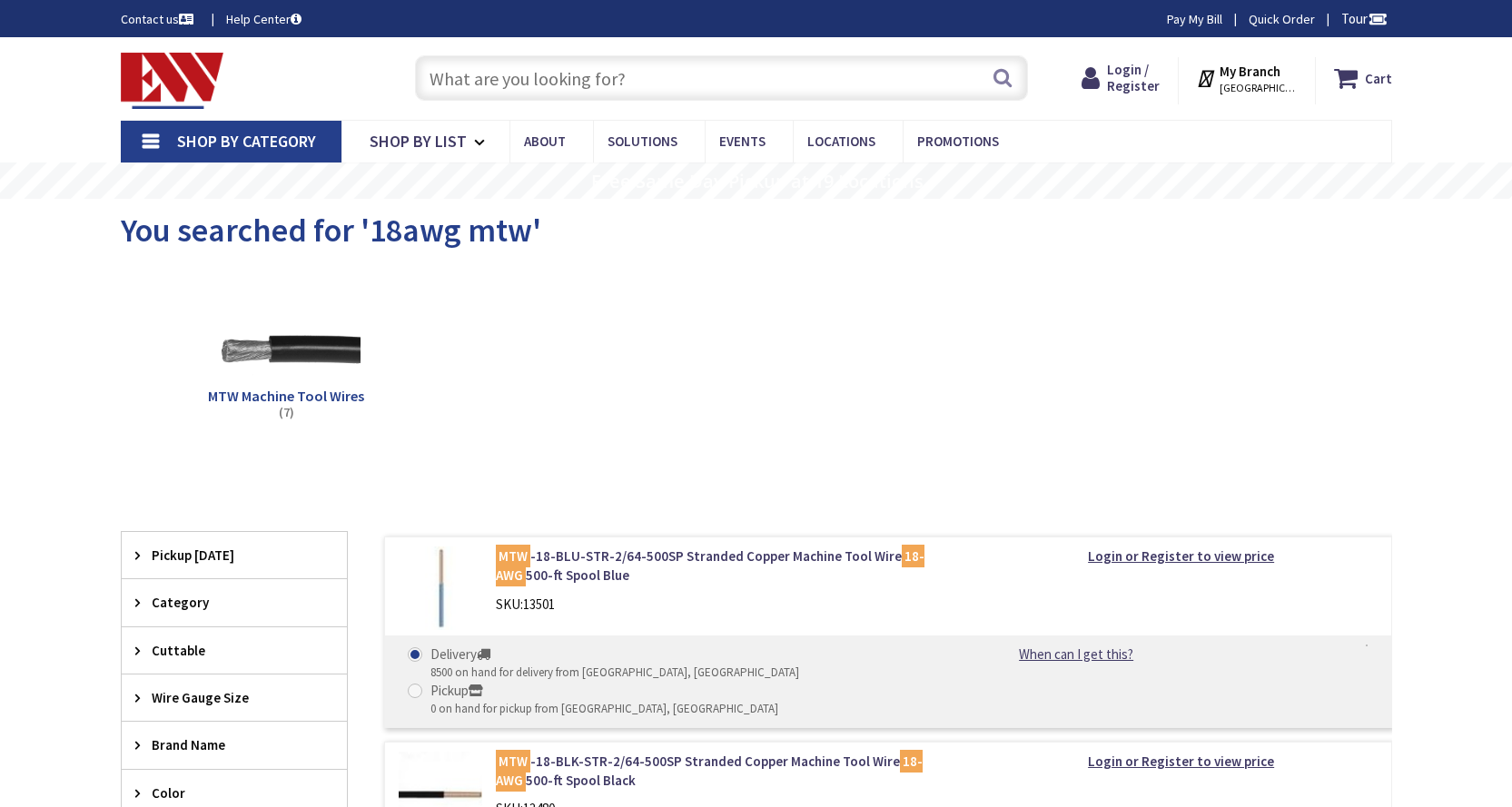
click at [305, 390] on span "MTW Machine Tool Wires" at bounding box center [285, 396] width 156 height 18
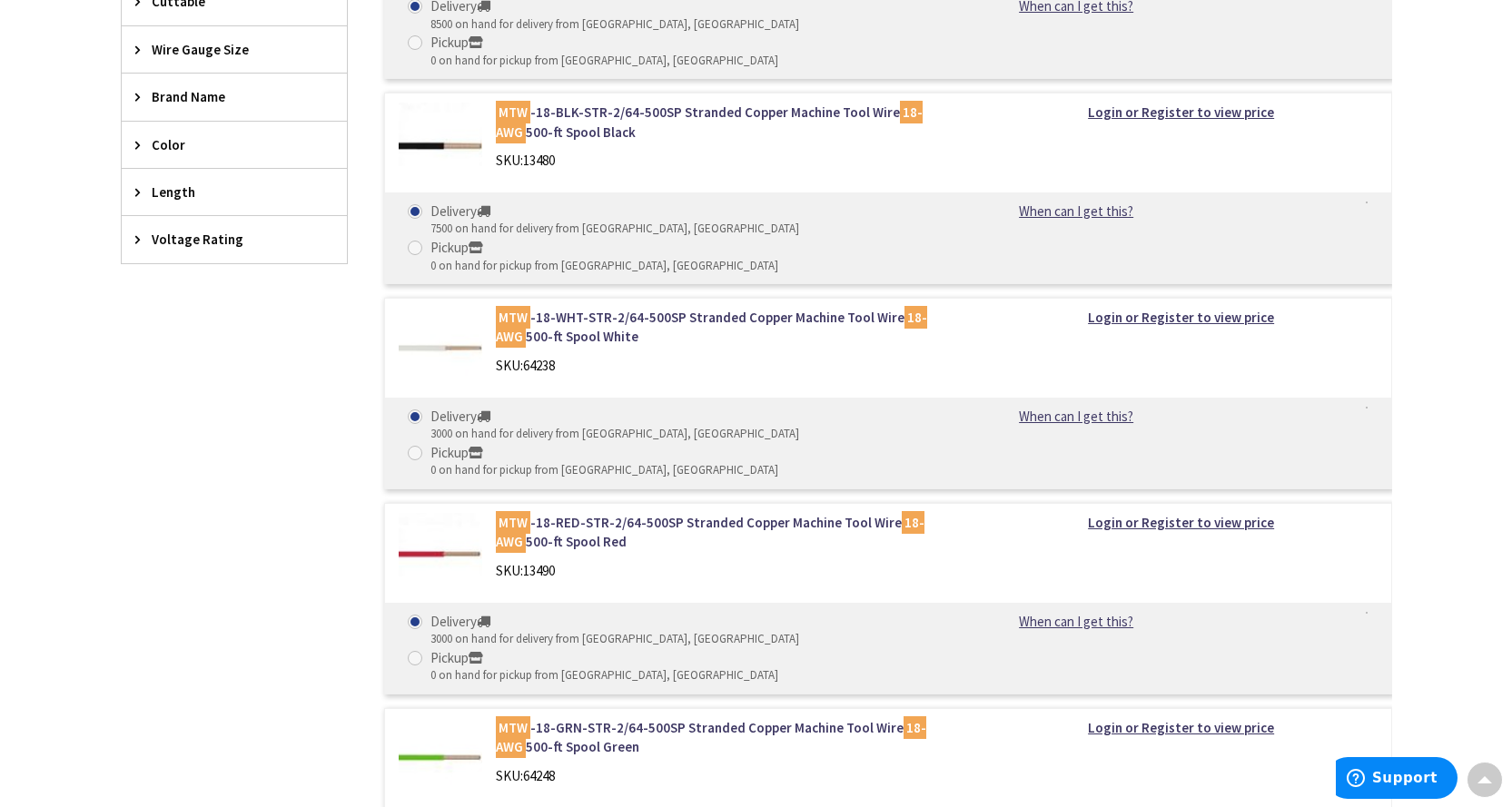
scroll to position [407, 0]
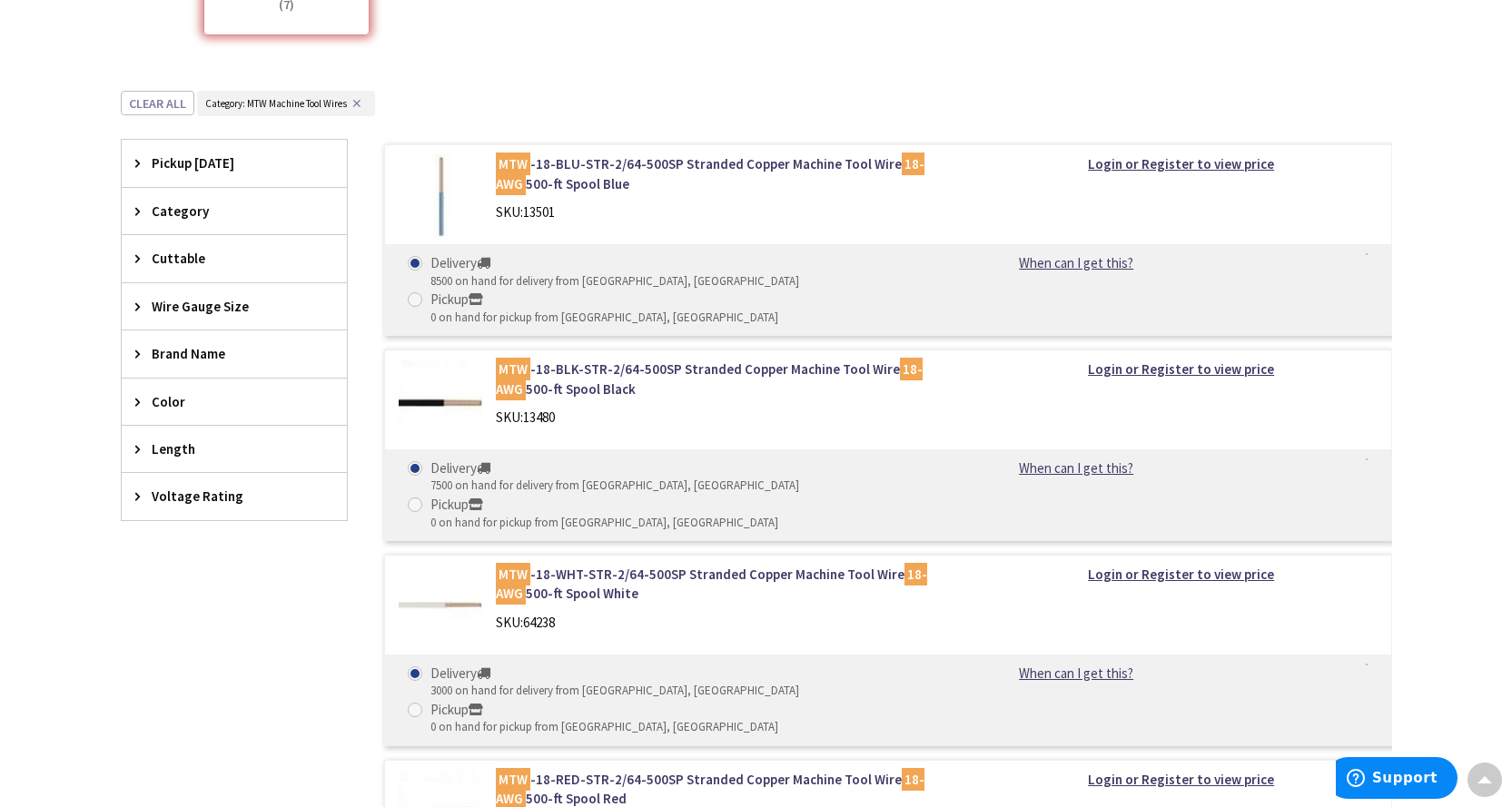
click at [132, 404] on div "Color" at bounding box center [234, 402] width 225 height 47
click at [177, 617] on button "Show more" at bounding box center [234, 623] width 225 height 31
click at [557, 158] on link "MTW -18-BLU-STR-2/64-500SP Stranded Copper Machine Tool Wire 18-AWG 500-ft Spoo…" at bounding box center [726, 174] width 463 height 39
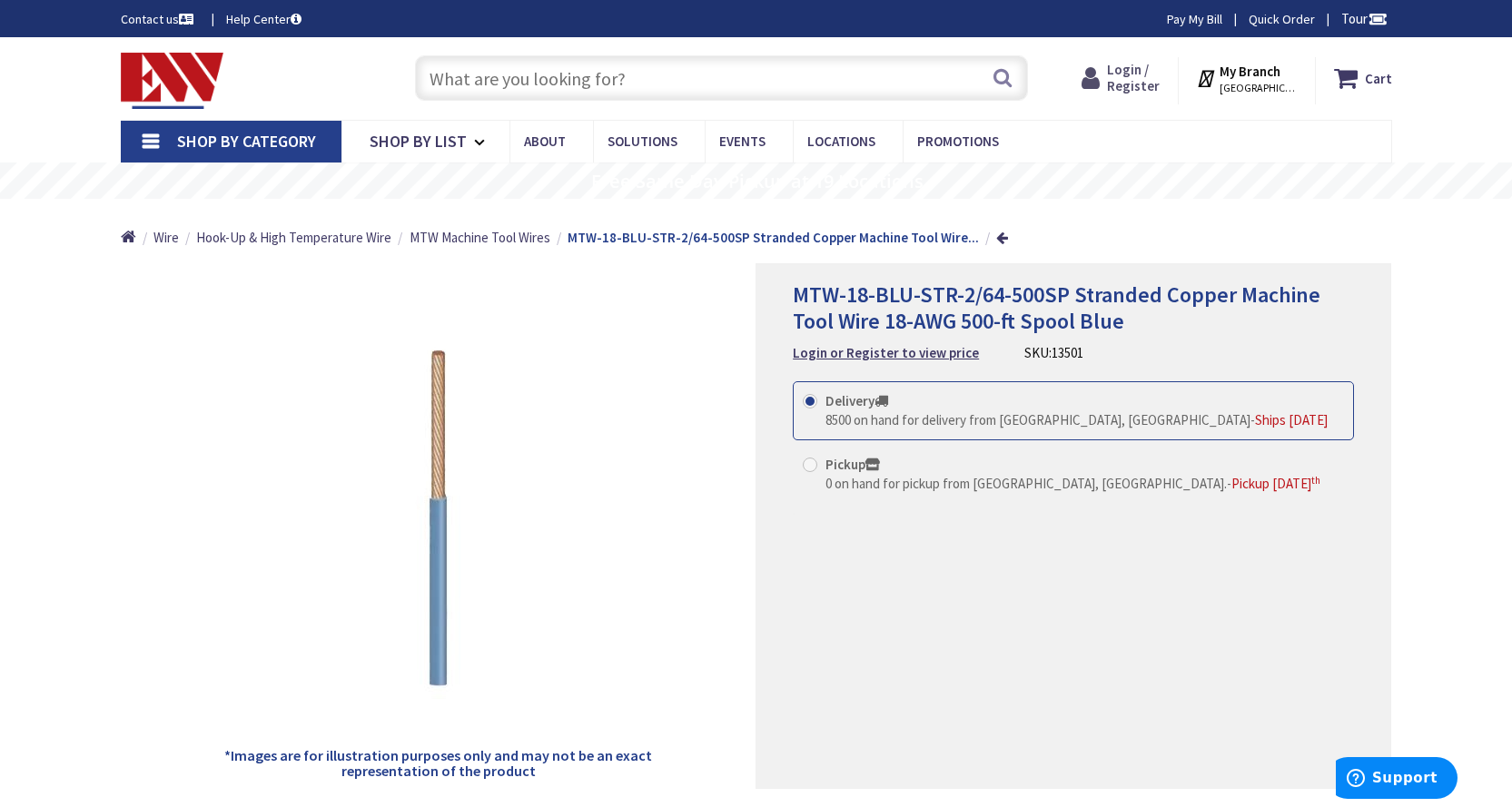
click at [1137, 72] on span "Login / Register" at bounding box center [1133, 78] width 52 height 34
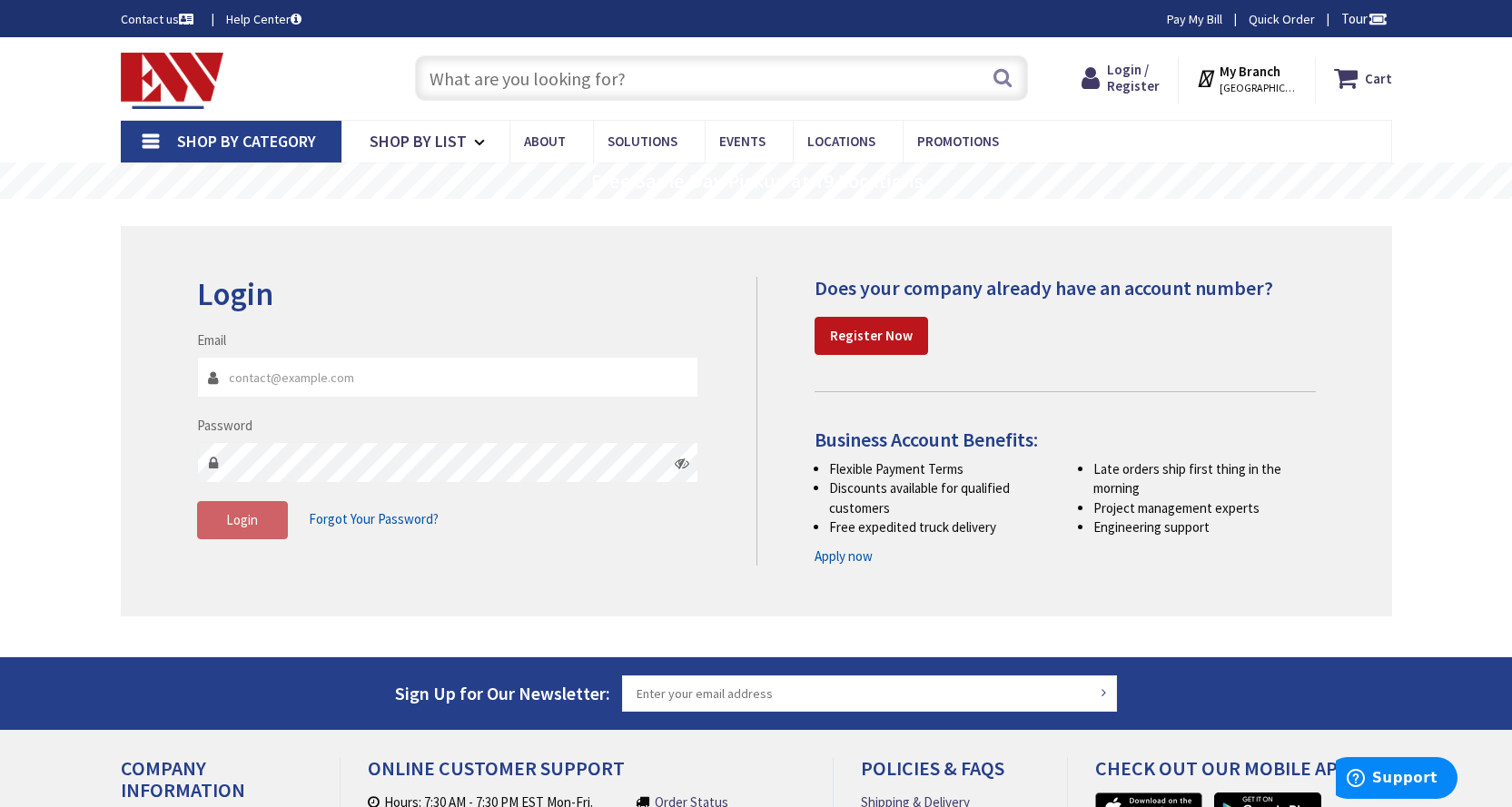
type input "[EMAIL_ADDRESS][DOMAIN_NAME]"
click at [231, 521] on span "Login" at bounding box center [241, 520] width 32 height 17
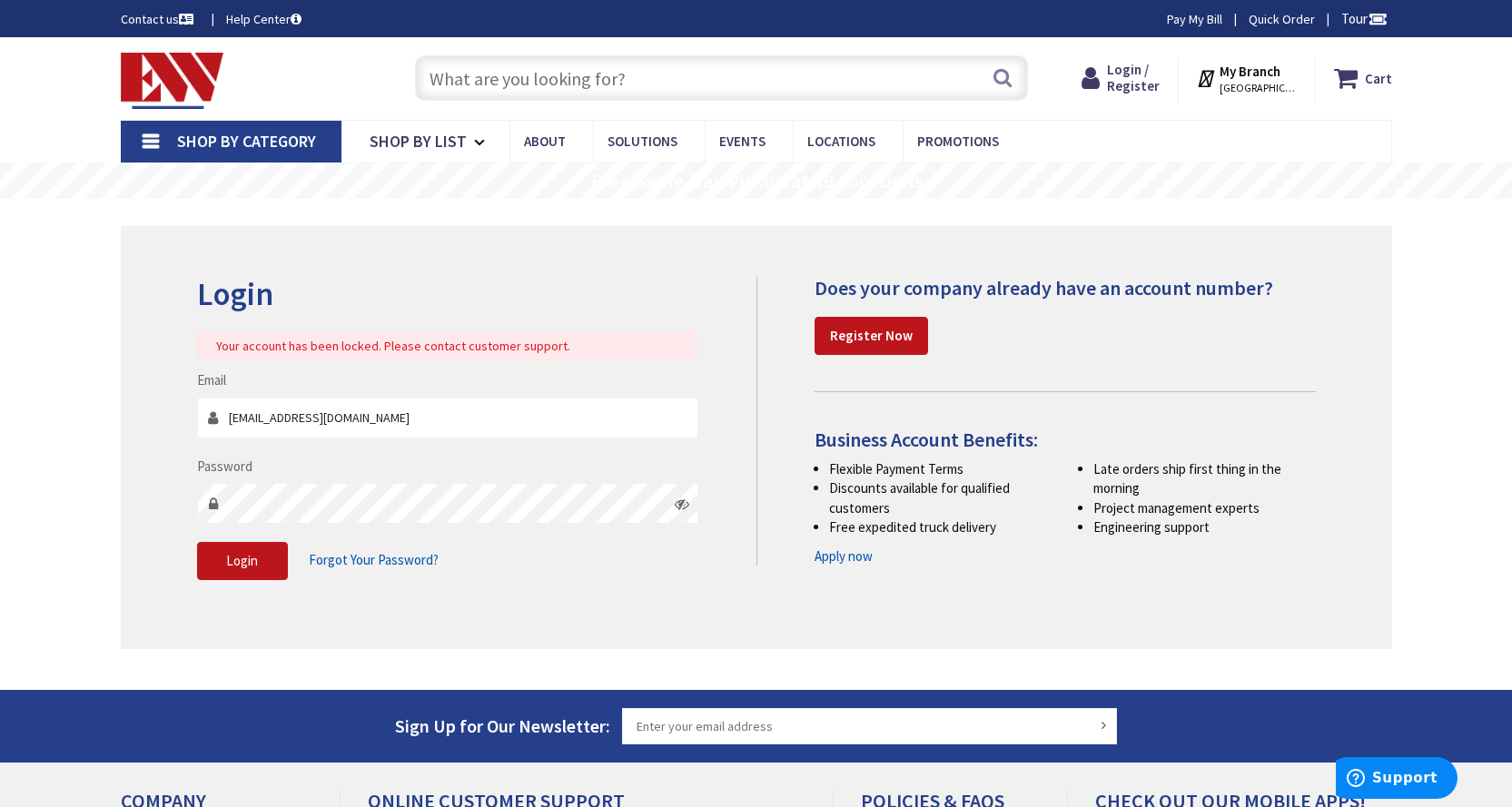
click at [1279, 70] on strong "My Branch" at bounding box center [1249, 72] width 61 height 17
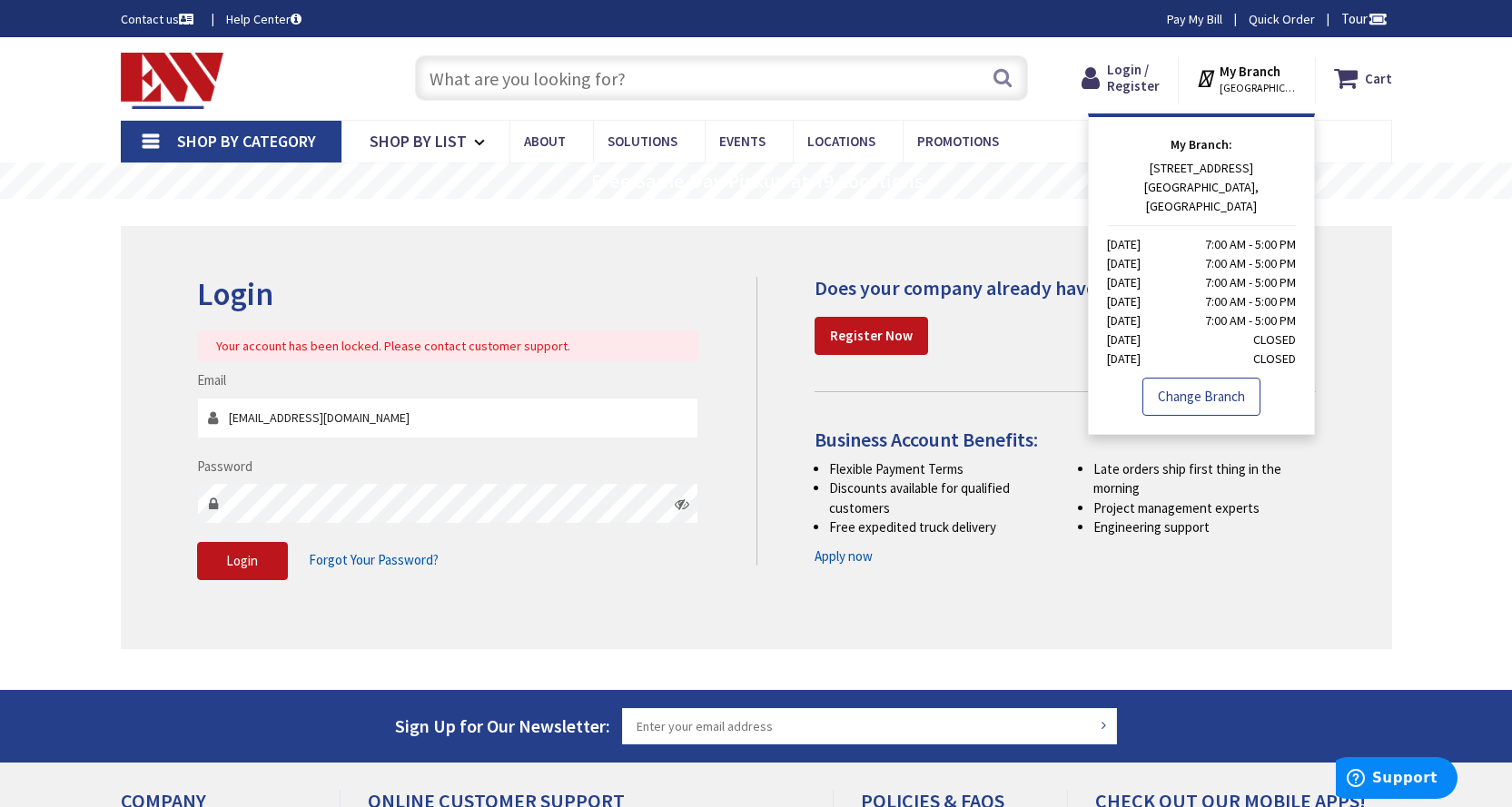
click at [1212, 378] on link "Change Branch" at bounding box center [1202, 397] width 118 height 38
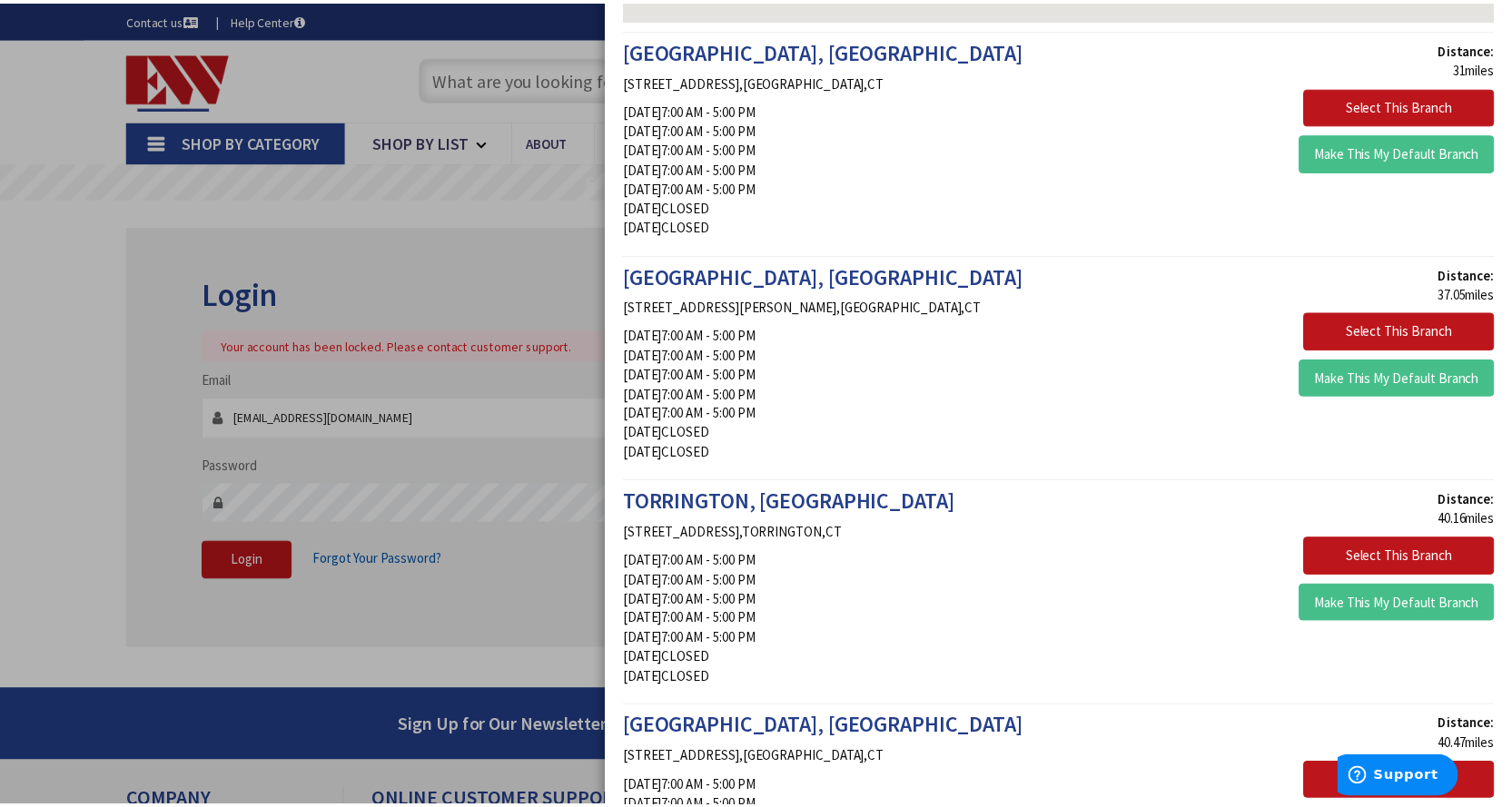
scroll to position [364, 0]
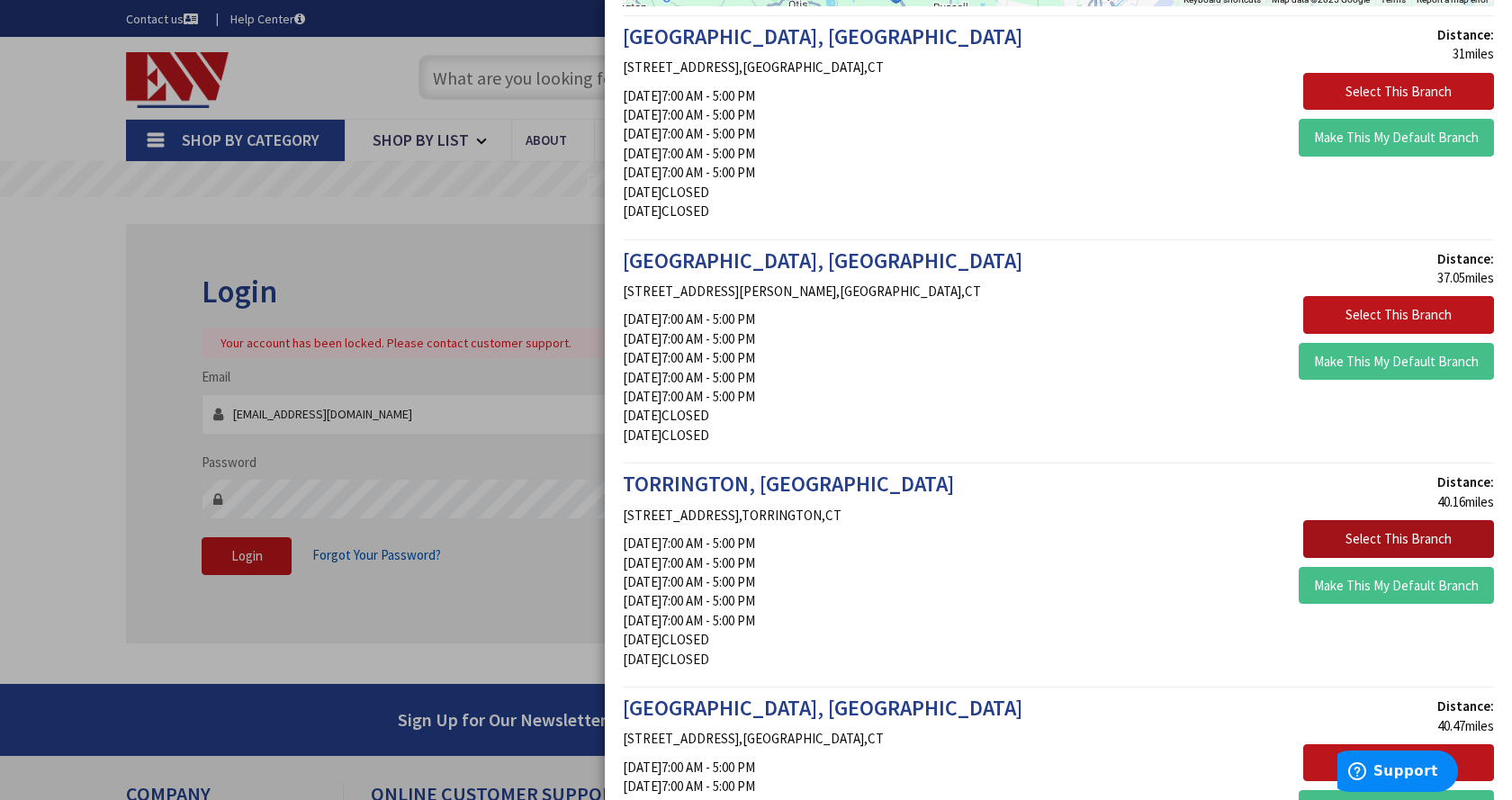
click at [1354, 534] on button "Select This Branch" at bounding box center [1399, 538] width 191 height 38
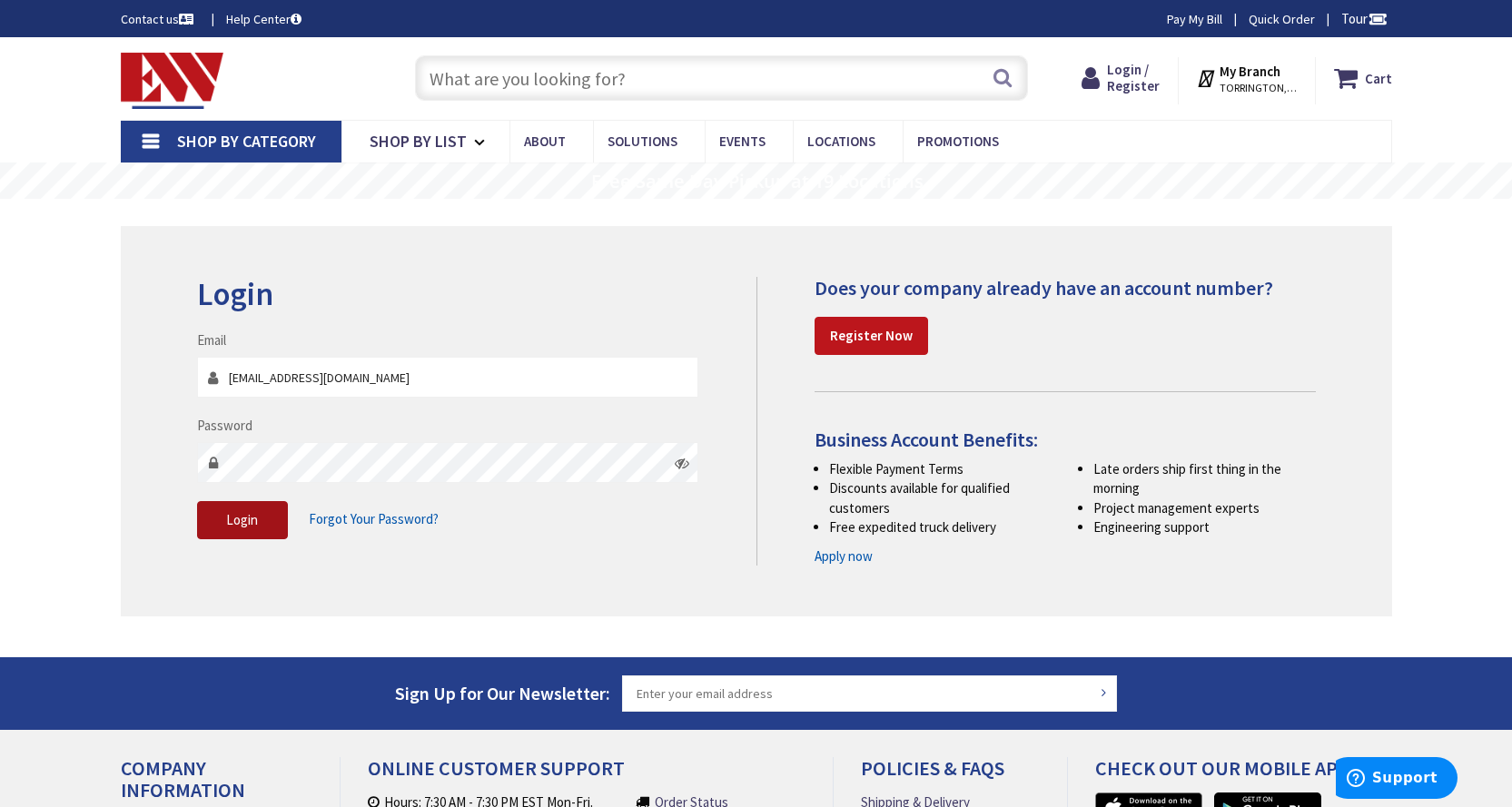
click at [237, 521] on span "Login" at bounding box center [241, 520] width 32 height 17
